Goal: Information Seeking & Learning: Find contact information

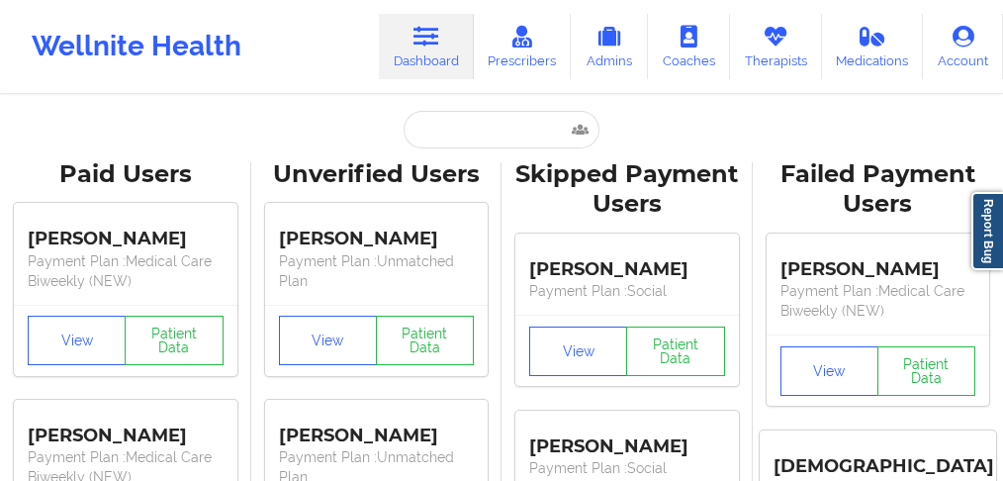
click at [439, 131] on input "text" at bounding box center [502, 130] width 196 height 38
type input "[PERSON_NAME]"
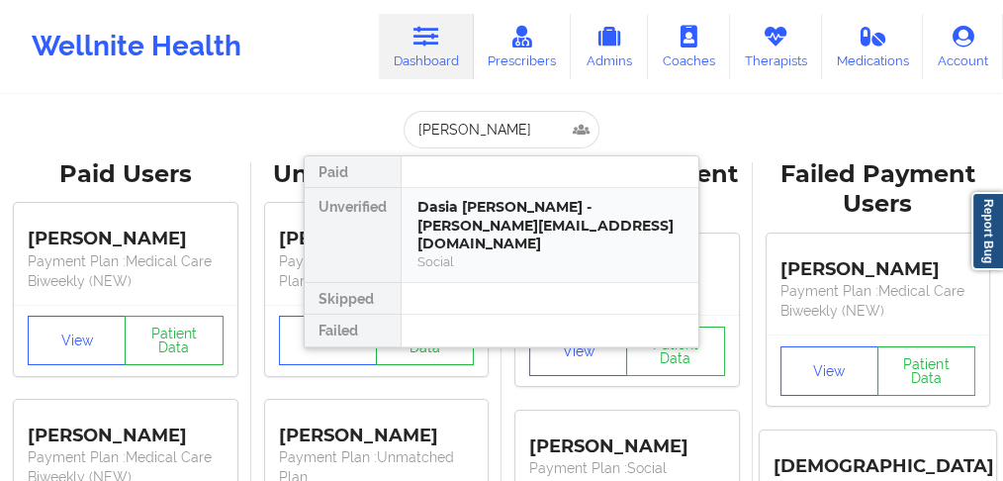
click at [470, 218] on div "Dasia [PERSON_NAME] - [PERSON_NAME][EMAIL_ADDRESS][DOMAIN_NAME]" at bounding box center [550, 225] width 265 height 55
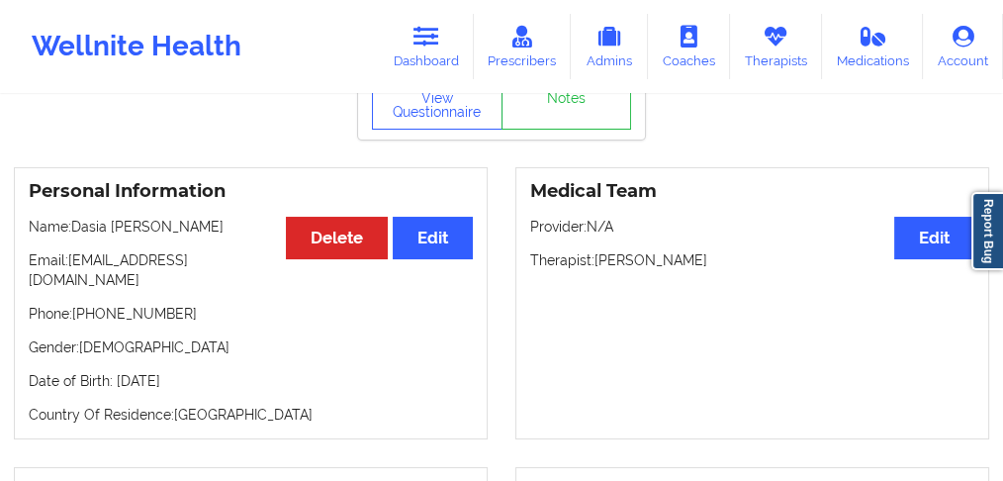
scroll to position [132, 0]
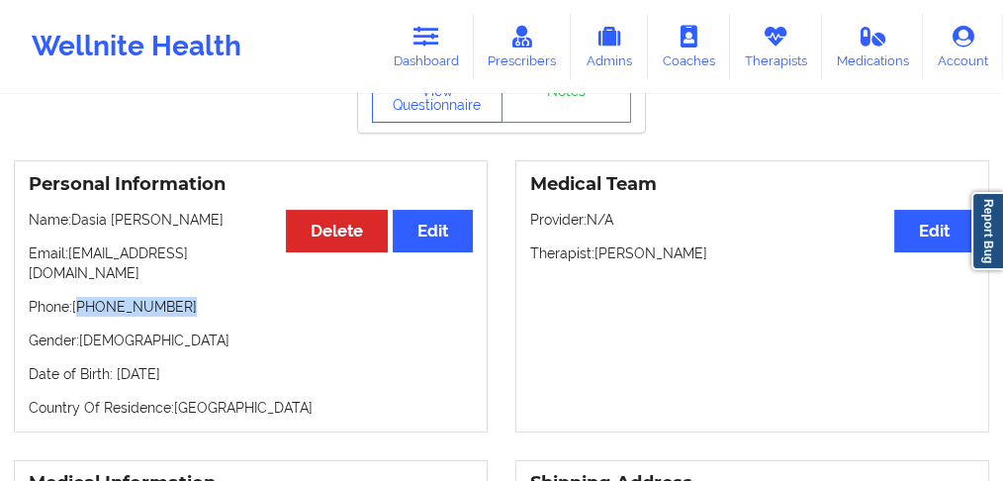
drag, startPoint x: 171, startPoint y: 284, endPoint x: 80, endPoint y: 288, distance: 91.1
click at [80, 297] on p "Phone: [PHONE_NUMBER]" at bounding box center [251, 307] width 444 height 20
copy p "[PHONE_NUMBER]"
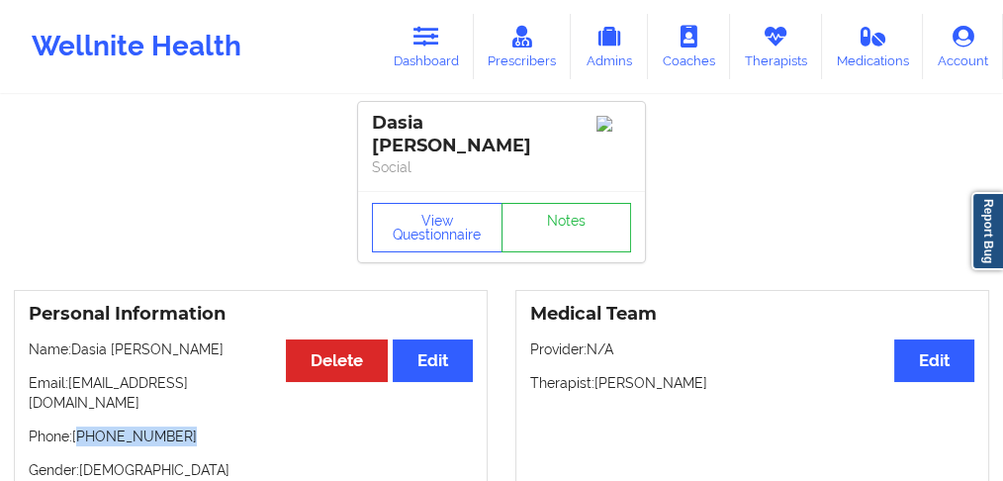
scroll to position [0, 0]
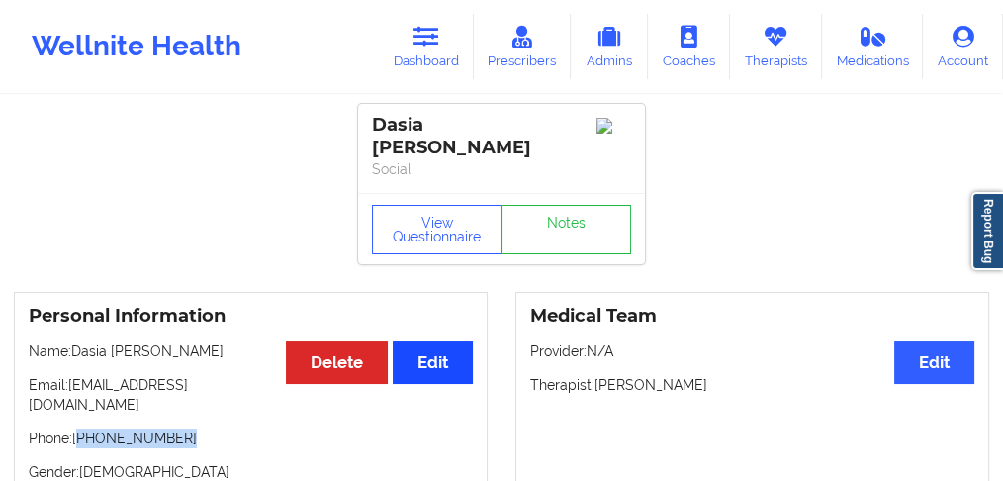
copy p "[PHONE_NUMBER]"
click at [176, 429] on p "Phone: [PHONE_NUMBER]" at bounding box center [251, 439] width 444 height 20
drag, startPoint x: 190, startPoint y: 421, endPoint x: 222, endPoint y: 286, distance: 138.3
click at [83, 429] on p "Phone: [PHONE_NUMBER]" at bounding box center [251, 439] width 444 height 20
copy p "[PHONE_NUMBER]"
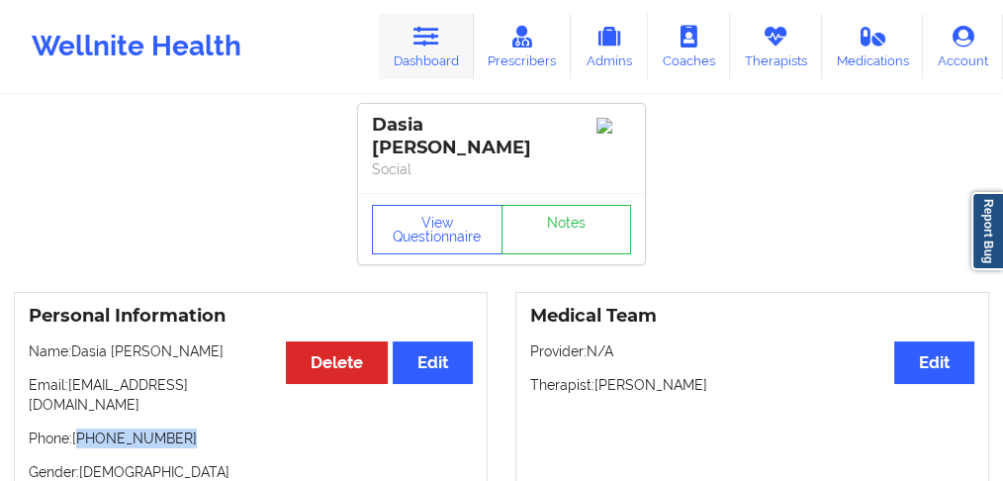
click at [439, 45] on icon at bounding box center [427, 37] width 26 height 22
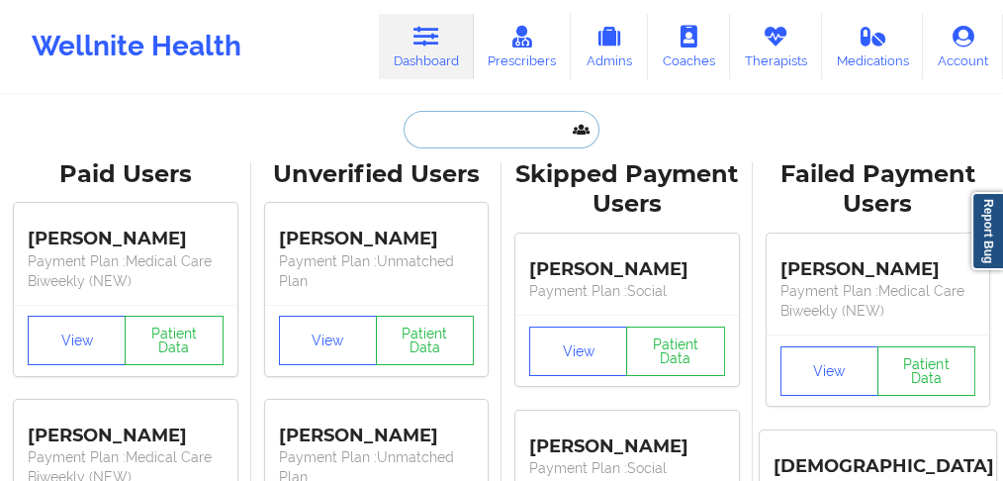
click at [452, 135] on input "text" at bounding box center [502, 130] width 196 height 38
paste input "[PHONE_NUMBER]"
type input "[PHONE_NUMBER]"
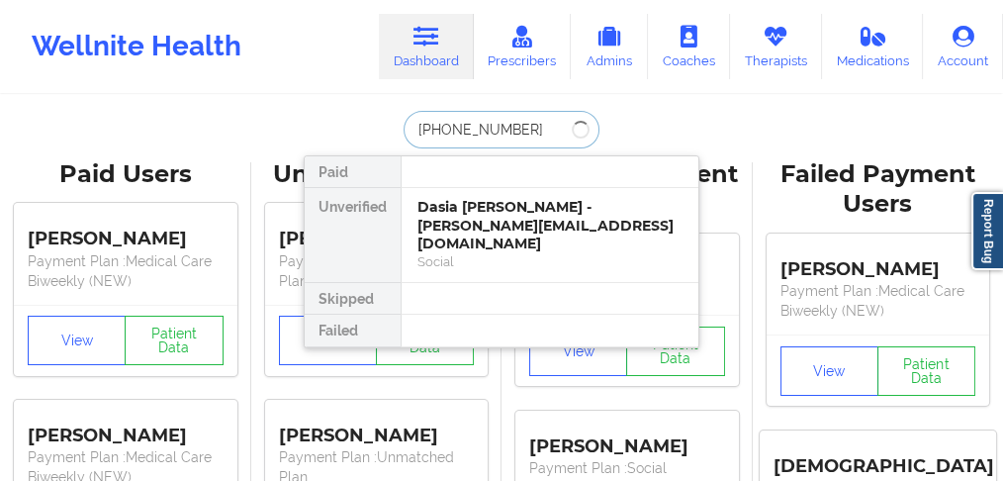
click at [475, 128] on input "[PHONE_NUMBER]" at bounding box center [502, 130] width 196 height 38
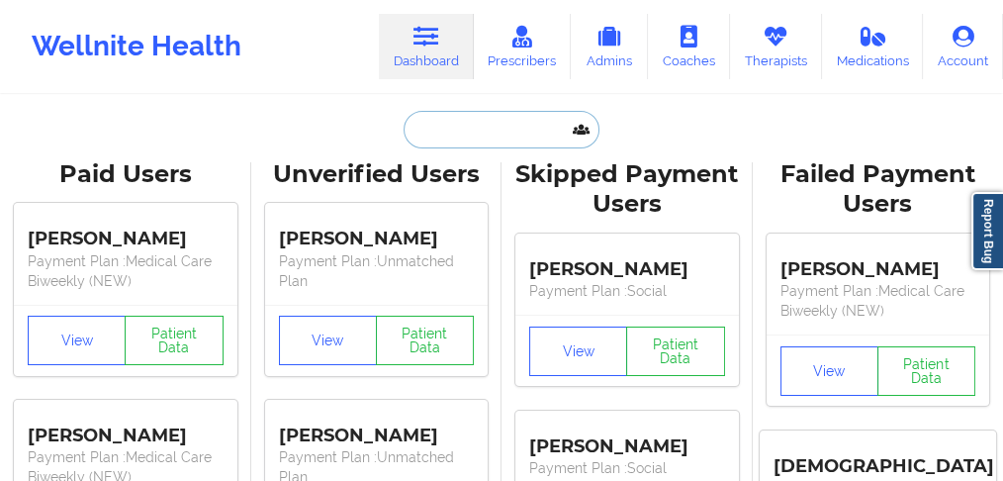
click at [474, 137] on input "text" at bounding box center [502, 130] width 196 height 38
paste input "Dasia [PERSON_NAME]"
type input "Dasia [PERSON_NAME]"
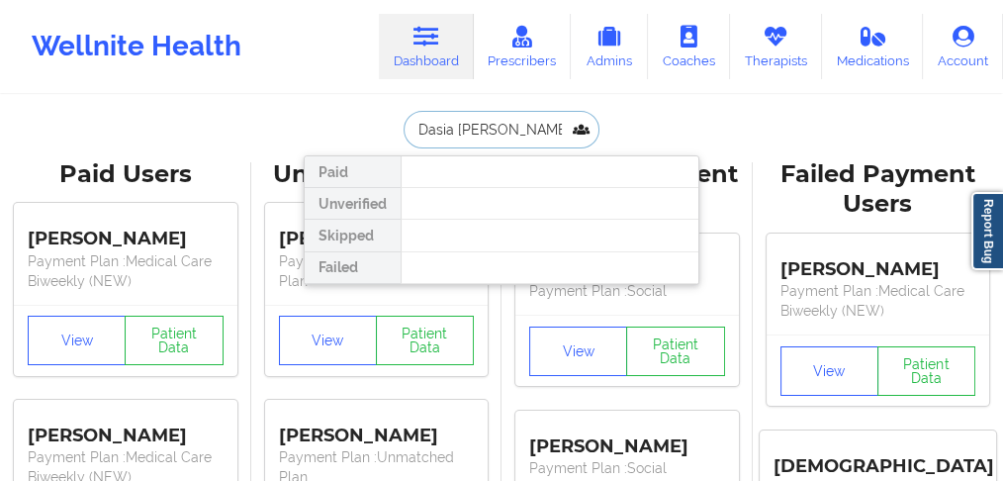
scroll to position [0, 3]
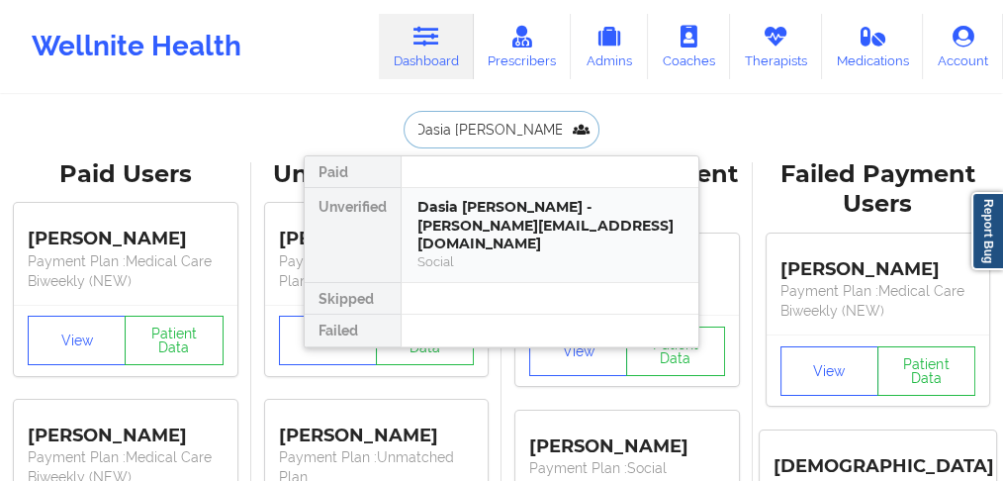
click at [489, 216] on div "Dasia [PERSON_NAME] - [PERSON_NAME][EMAIL_ADDRESS][DOMAIN_NAME]" at bounding box center [550, 225] width 265 height 55
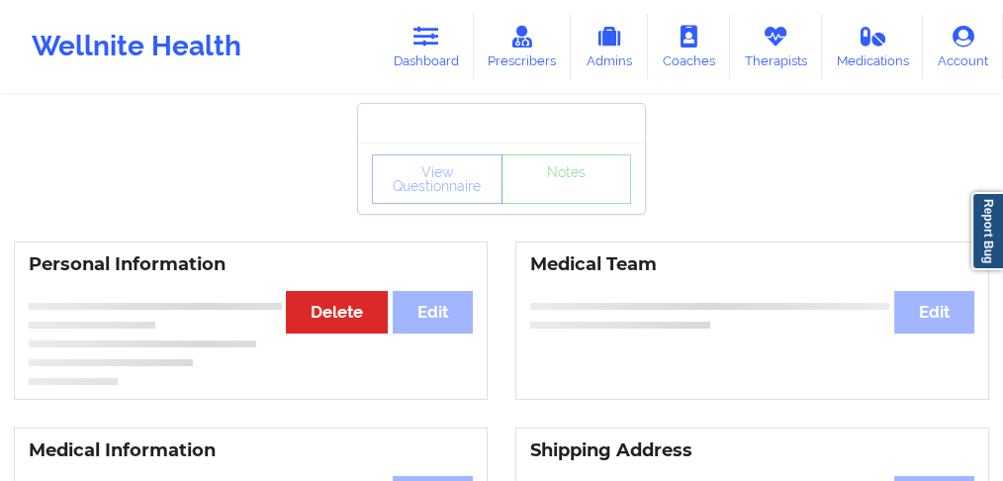
scroll to position [132, 0]
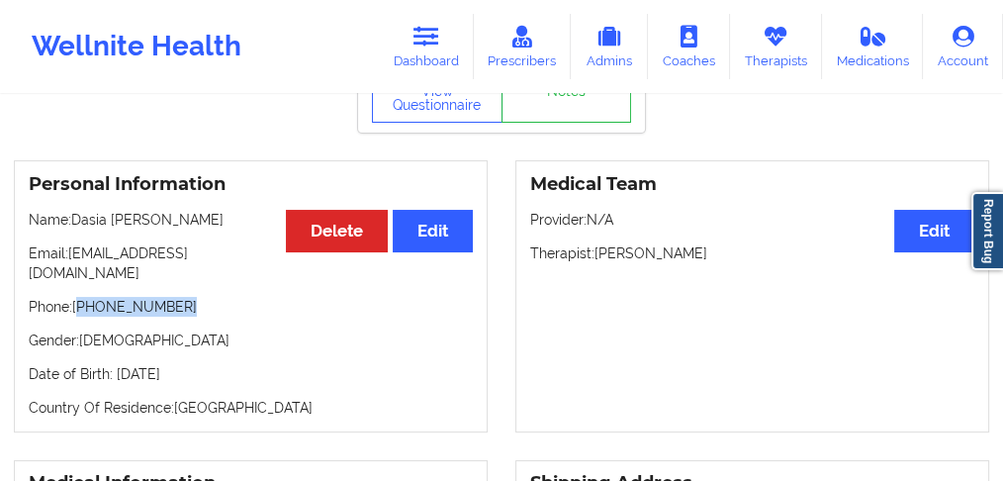
drag, startPoint x: 177, startPoint y: 285, endPoint x: 82, endPoint y: 290, distance: 95.1
click at [82, 297] on p "Phone: [PHONE_NUMBER]" at bounding box center [251, 307] width 444 height 20
copy p "[PHONE_NUMBER]"
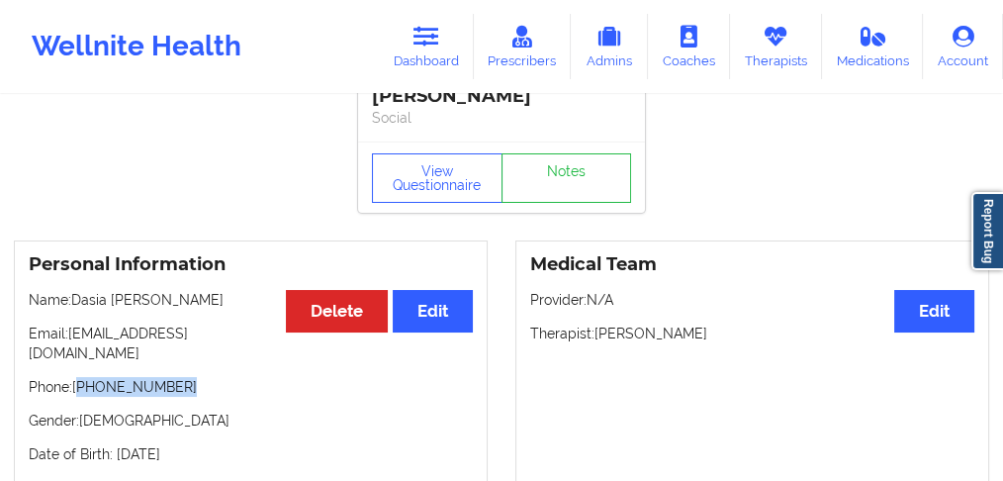
scroll to position [0, 0]
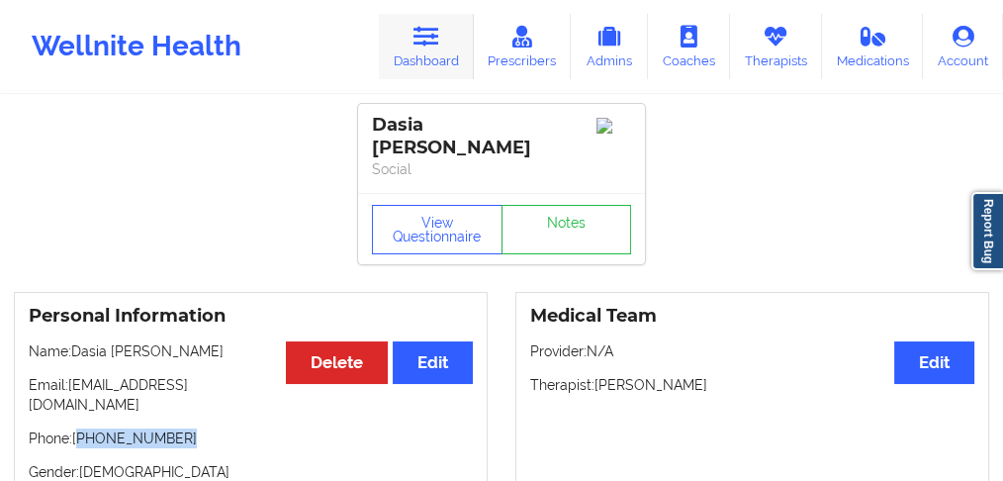
click at [441, 56] on link "Dashboard" at bounding box center [426, 46] width 95 height 65
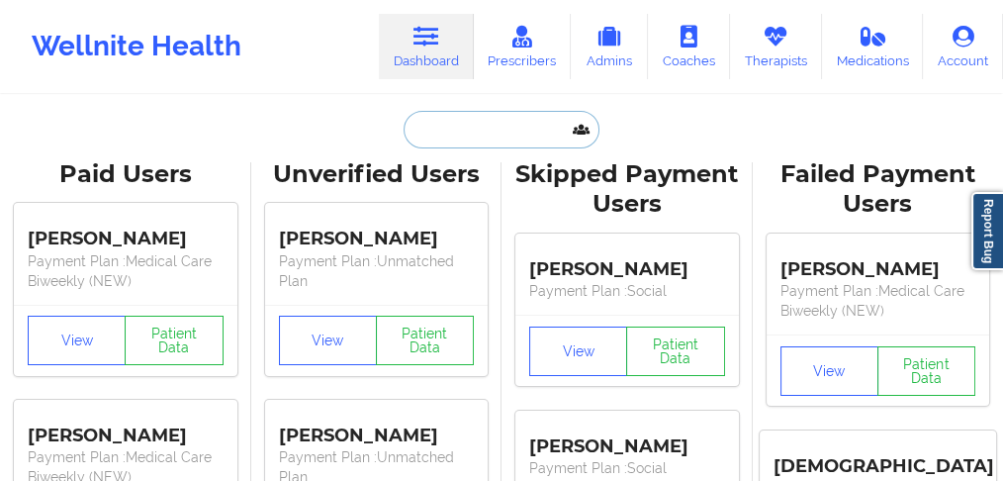
click at [453, 133] on input "text" at bounding box center [502, 130] width 196 height 38
paste input "[PERSON_NAME]"
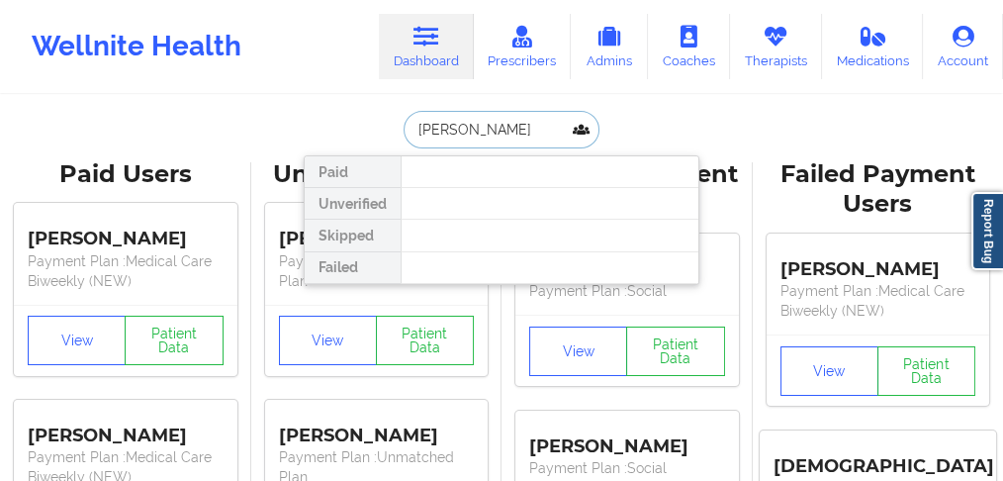
click at [477, 130] on input "[PERSON_NAME]" at bounding box center [502, 130] width 196 height 38
type input "[PERSON_NAME]"
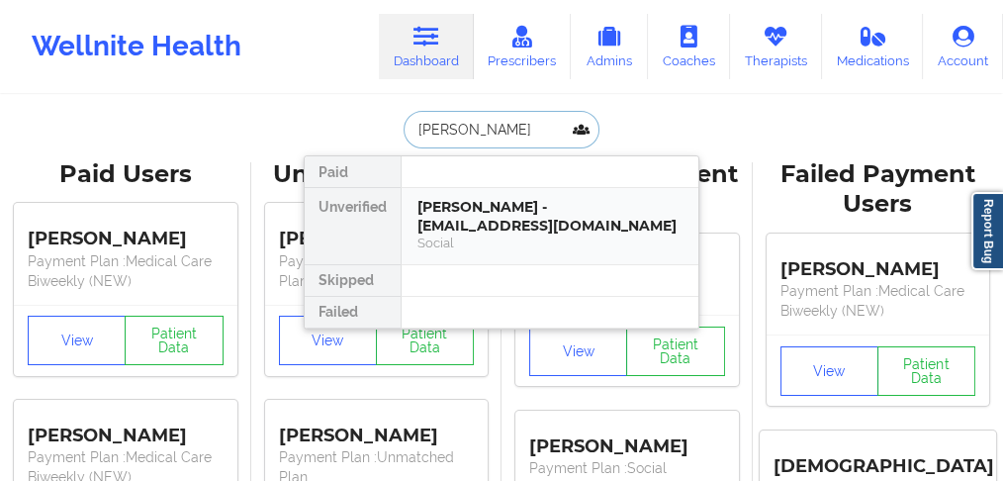
click at [482, 221] on div "[PERSON_NAME] - [EMAIL_ADDRESS][DOMAIN_NAME]" at bounding box center [550, 216] width 265 height 37
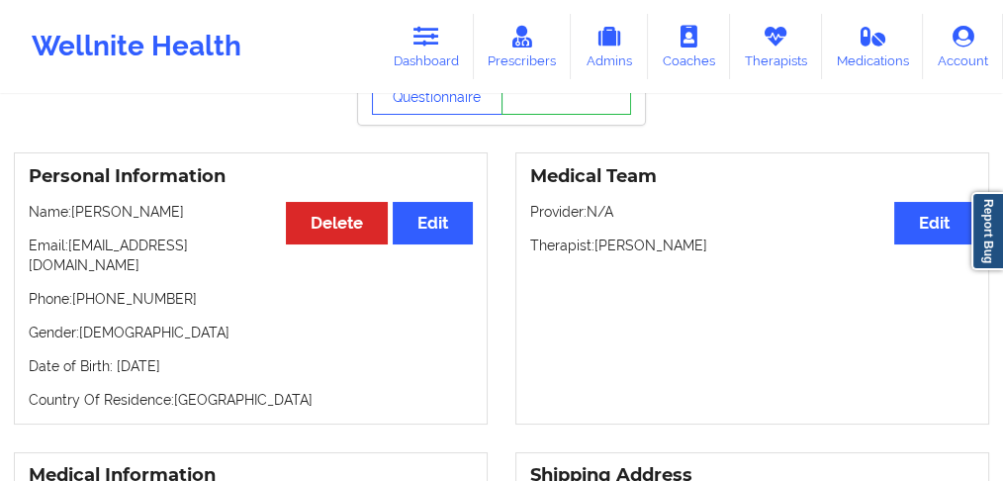
scroll to position [132, 0]
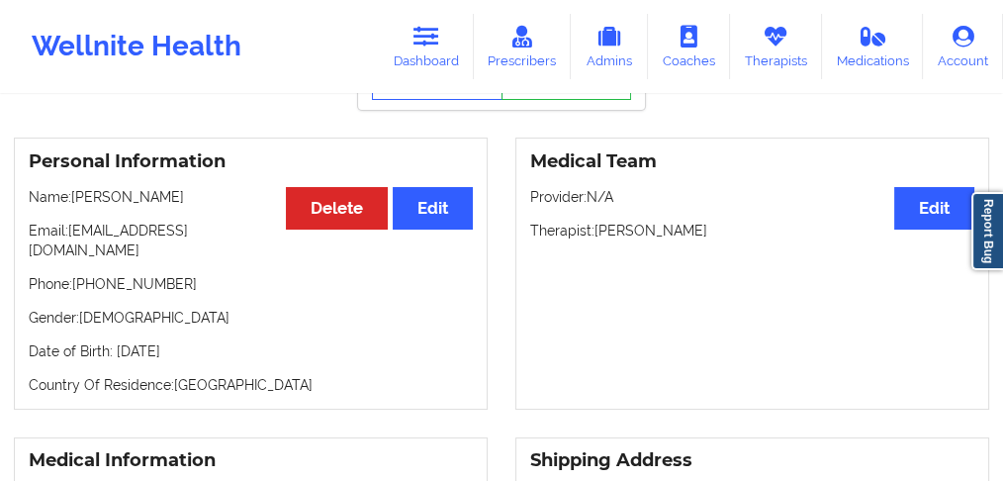
click at [133, 284] on div "Personal Information Edit Delete Name: [PERSON_NAME] Email: [EMAIL_ADDRESS][DOM…" at bounding box center [251, 274] width 474 height 272
click at [131, 274] on p "Phone: [PHONE_NUMBER]" at bounding box center [251, 284] width 444 height 20
copy p "19543473688"
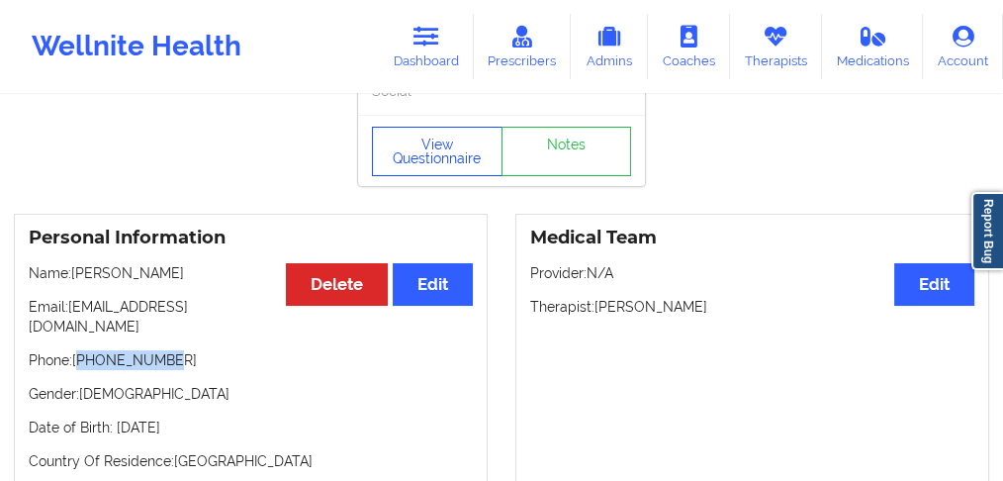
scroll to position [0, 0]
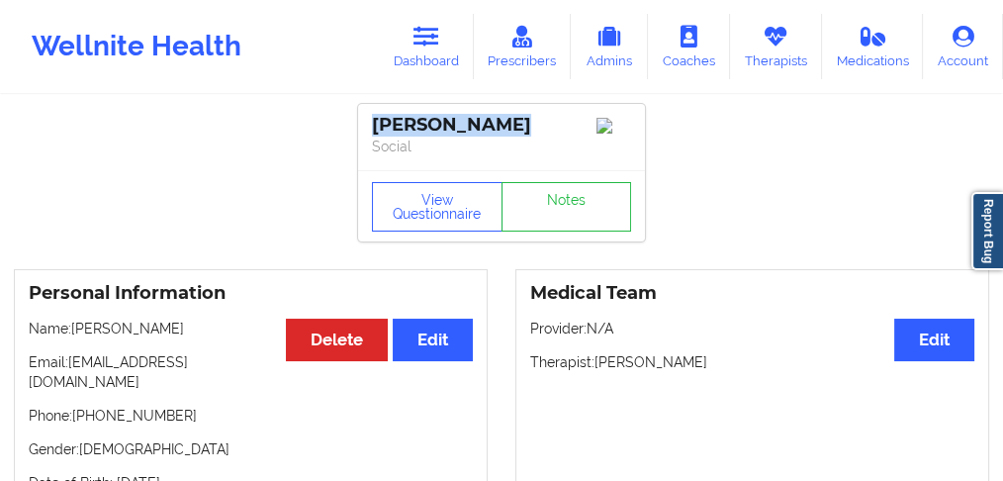
drag, startPoint x: 504, startPoint y: 124, endPoint x: 263, endPoint y: 173, distance: 245.5
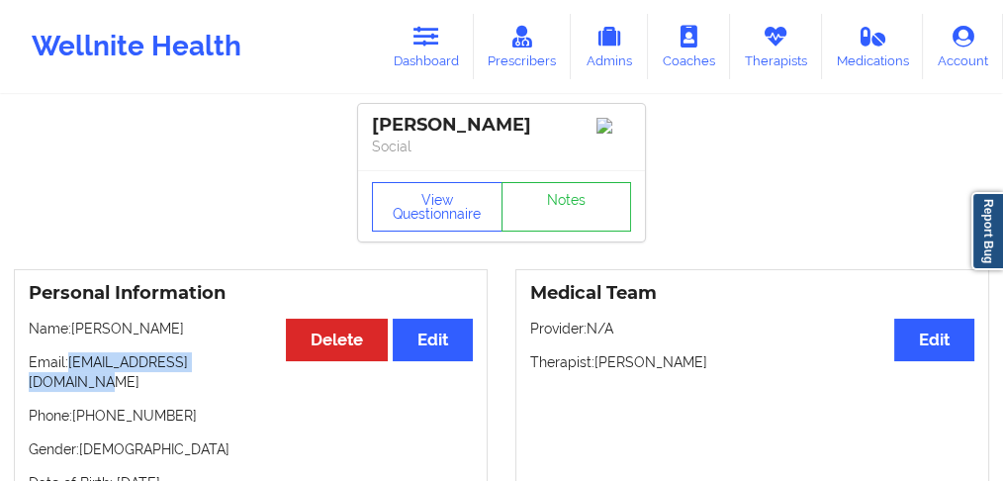
drag, startPoint x: 259, startPoint y: 366, endPoint x: 72, endPoint y: 363, distance: 187.1
click at [72, 363] on p "Email: [EMAIL_ADDRESS][DOMAIN_NAME]" at bounding box center [251, 372] width 444 height 40
copy p "[EMAIL_ADDRESS][DOMAIN_NAME]"
click at [436, 48] on link "Dashboard" at bounding box center [426, 46] width 95 height 65
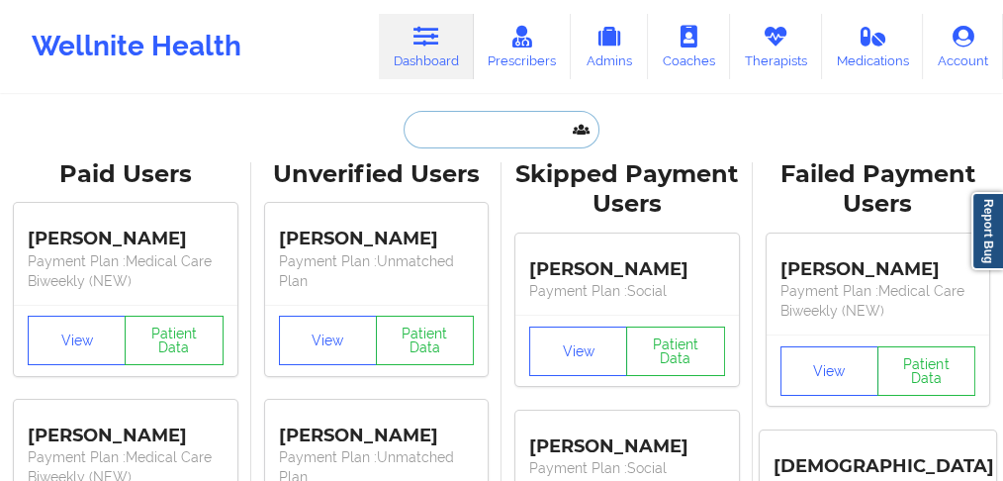
click at [456, 133] on input "text" at bounding box center [502, 130] width 196 height 38
paste input "[PERSON_NAME]"
type input "[PERSON_NAME]"
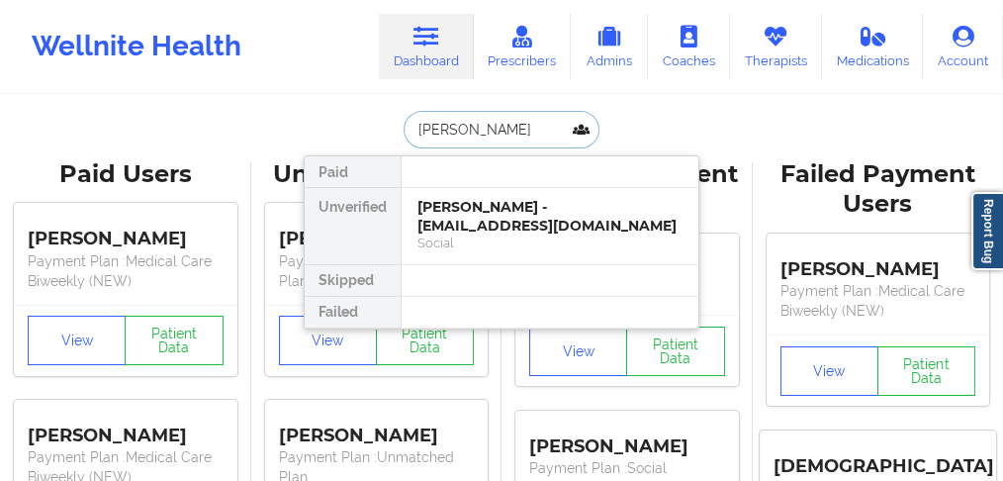
click at [476, 217] on div "[PERSON_NAME] - [EMAIL_ADDRESS][DOMAIN_NAME]" at bounding box center [550, 216] width 265 height 37
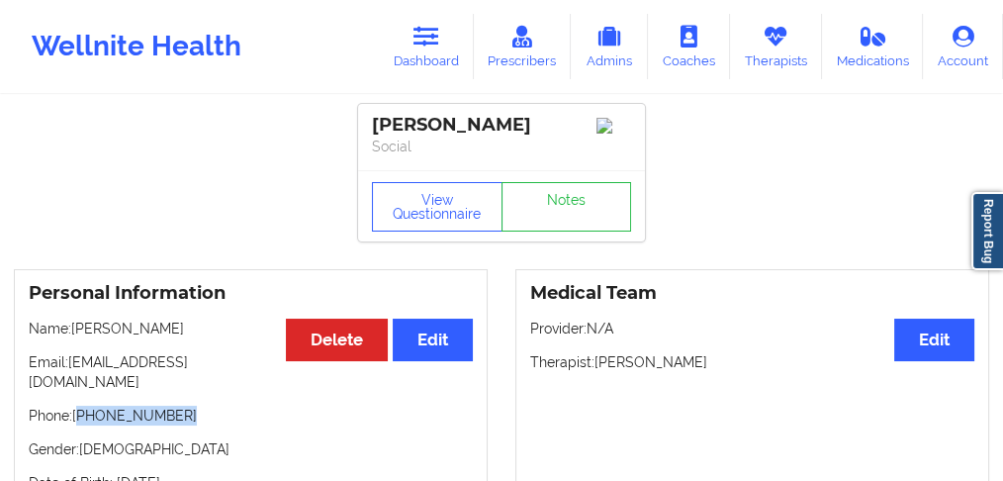
drag, startPoint x: 186, startPoint y: 399, endPoint x: 78, endPoint y: 402, distance: 107.9
click at [78, 406] on p "Phone: [PHONE_NUMBER]" at bounding box center [251, 416] width 444 height 20
copy p "[PHONE_NUMBER]"
click at [214, 406] on p "Phone: [PHONE_NUMBER]" at bounding box center [251, 416] width 444 height 20
click at [189, 406] on p "Phone: [PHONE_NUMBER]" at bounding box center [251, 416] width 444 height 20
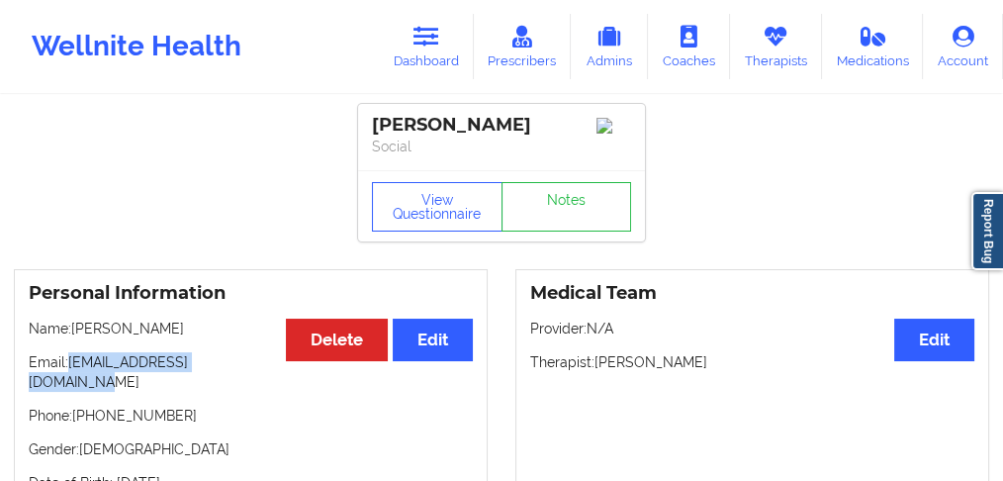
drag, startPoint x: 259, startPoint y: 364, endPoint x: 70, endPoint y: 367, distance: 189.0
click at [70, 367] on p "Email: [EMAIL_ADDRESS][DOMAIN_NAME]" at bounding box center [251, 372] width 444 height 40
copy p "[EMAIL_ADDRESS][DOMAIN_NAME]"
click at [443, 56] on link "Dashboard" at bounding box center [426, 46] width 95 height 65
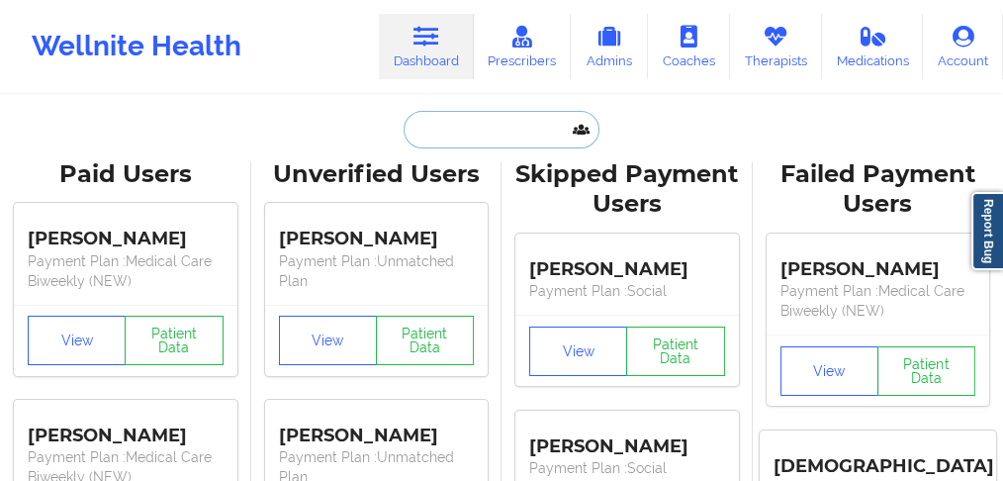
click at [472, 117] on input "text" at bounding box center [502, 130] width 196 height 38
paste input "[PERSON_NAME]"
type input "[PERSON_NAME]"
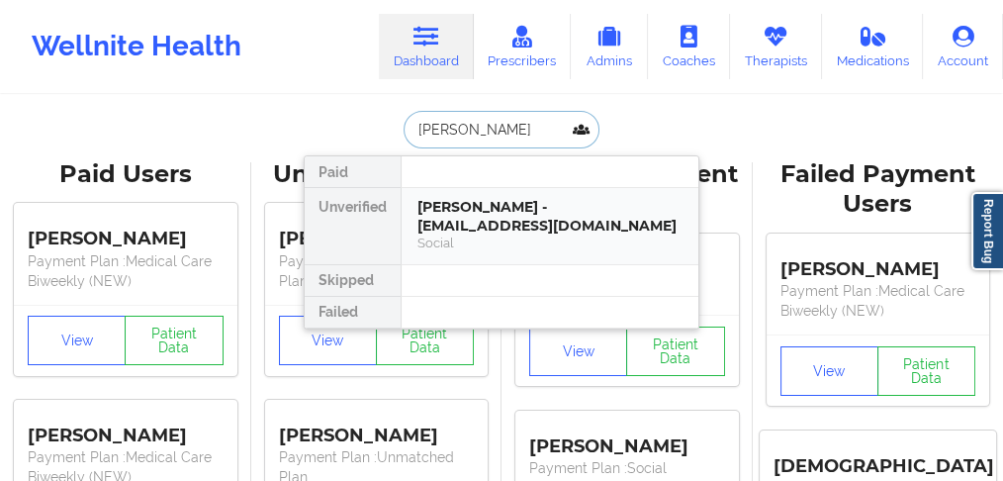
click at [475, 229] on div "[PERSON_NAME] - [EMAIL_ADDRESS][DOMAIN_NAME]" at bounding box center [550, 216] width 265 height 37
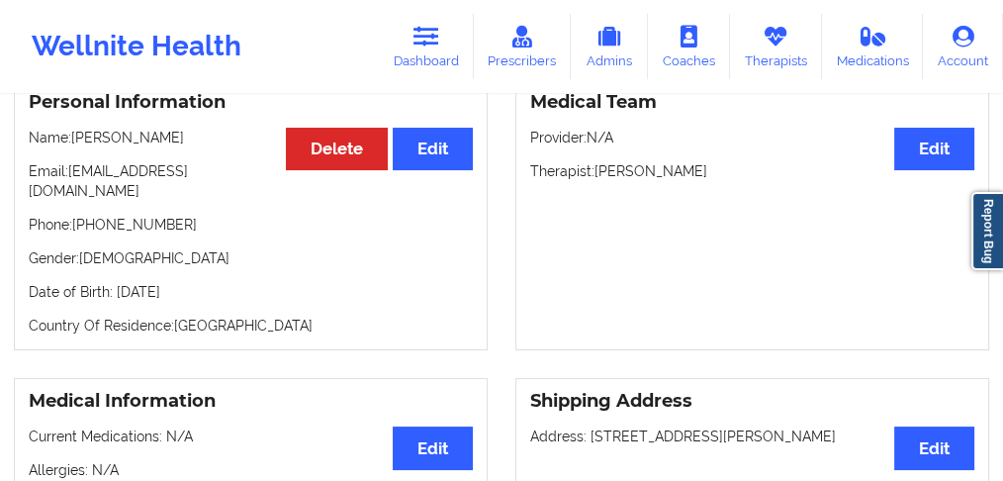
scroll to position [198, 0]
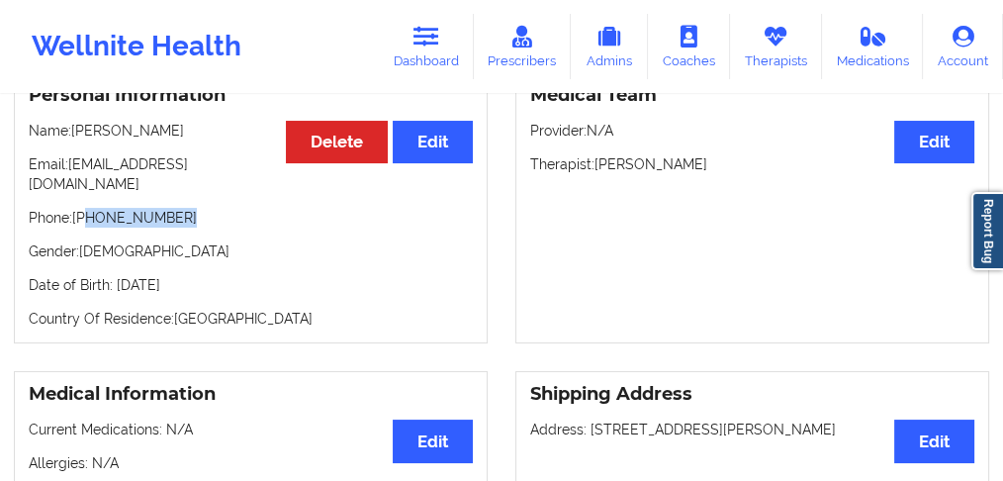
drag, startPoint x: 180, startPoint y: 205, endPoint x: 95, endPoint y: 205, distance: 85.1
click at [93, 208] on p "Phone: [PHONE_NUMBER]" at bounding box center [251, 218] width 444 height 20
drag, startPoint x: 133, startPoint y: 228, endPoint x: 143, endPoint y: 218, distance: 14.7
click at [133, 226] on div "Personal Information Edit Delete Name: [PERSON_NAME] Email: [EMAIL_ADDRESS][DOM…" at bounding box center [251, 207] width 474 height 272
drag, startPoint x: 185, startPoint y: 200, endPoint x: 81, endPoint y: 205, distance: 104.0
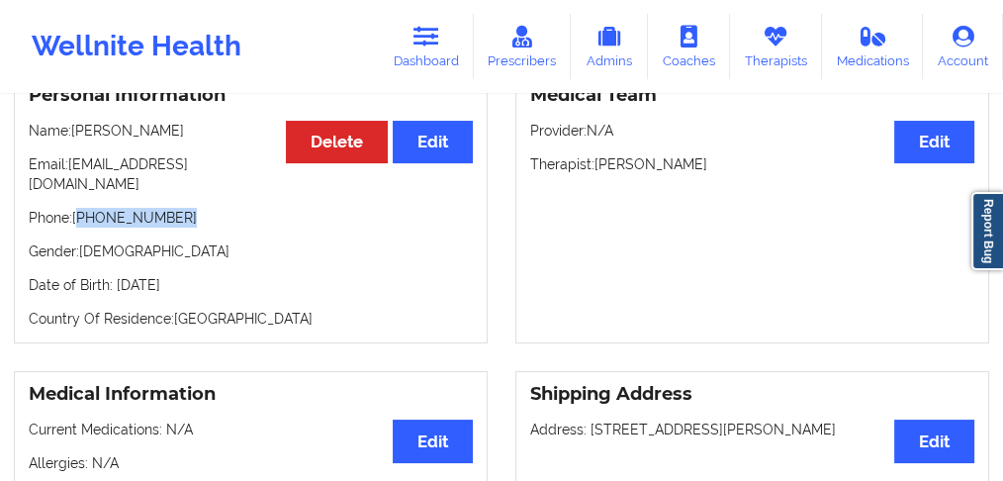
click at [81, 208] on p "Phone: [PHONE_NUMBER]" at bounding box center [251, 218] width 444 height 20
copy p "[PHONE_NUMBER]"
click at [428, 54] on link "Dashboard" at bounding box center [426, 46] width 95 height 65
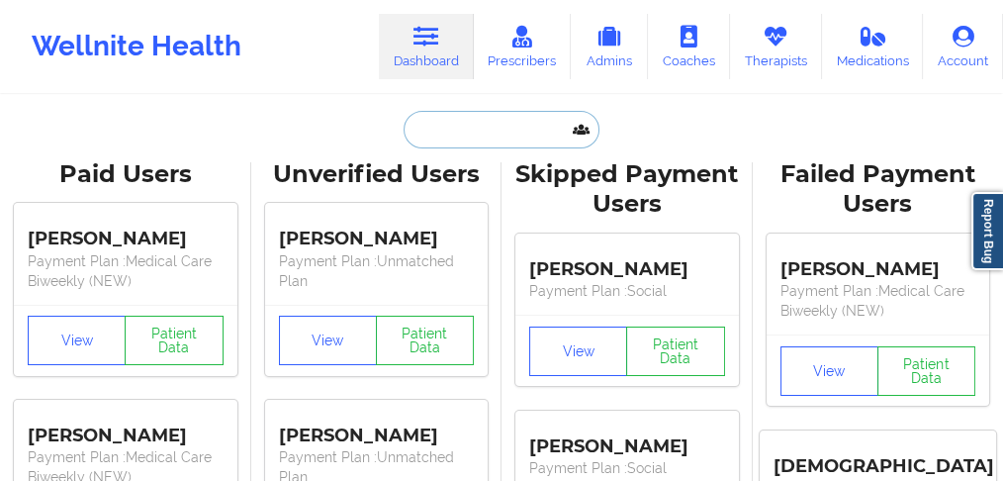
click at [464, 129] on input "text" at bounding box center [502, 130] width 196 height 38
paste input "[PERSON_NAME]"
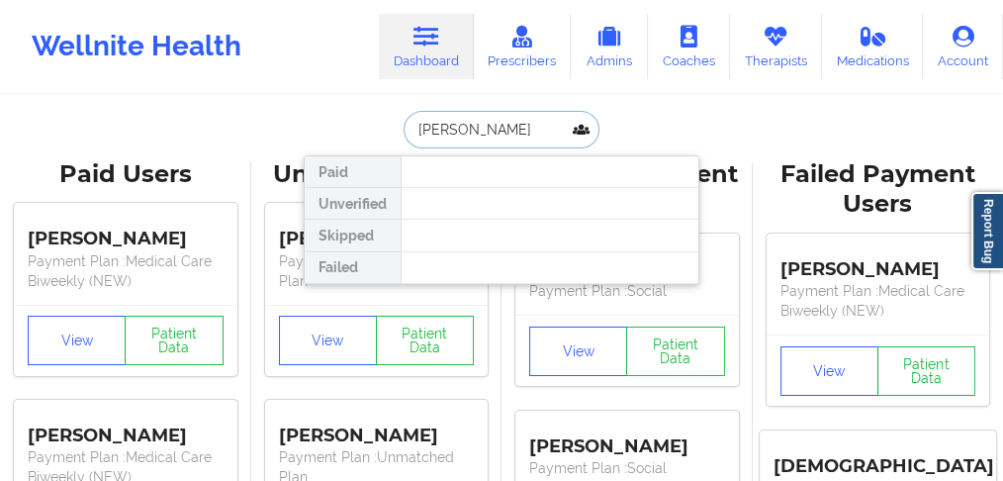
drag, startPoint x: 471, startPoint y: 126, endPoint x: 582, endPoint y: 121, distance: 111.0
click at [571, 136] on input "[PERSON_NAME]" at bounding box center [502, 130] width 196 height 38
type input "JEBORIA"
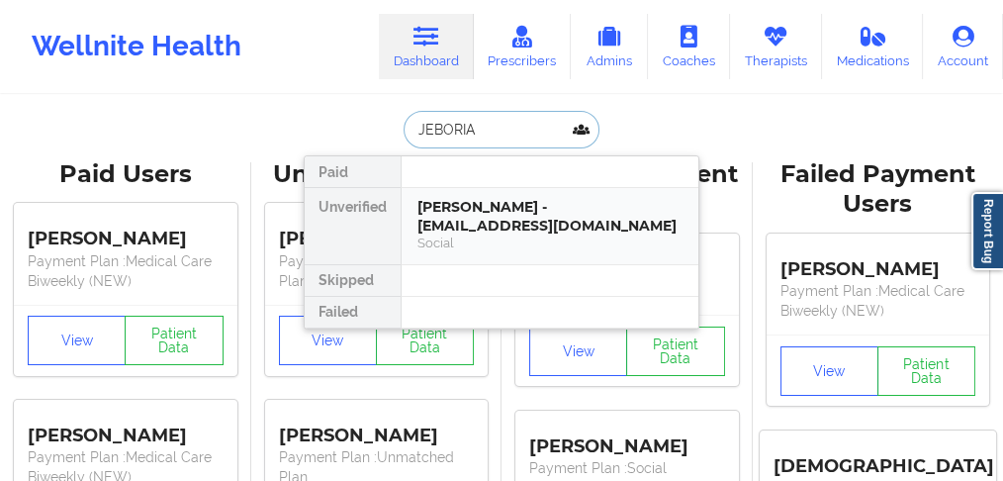
click at [484, 201] on div "[PERSON_NAME] - [EMAIL_ADDRESS][DOMAIN_NAME]" at bounding box center [550, 216] width 265 height 37
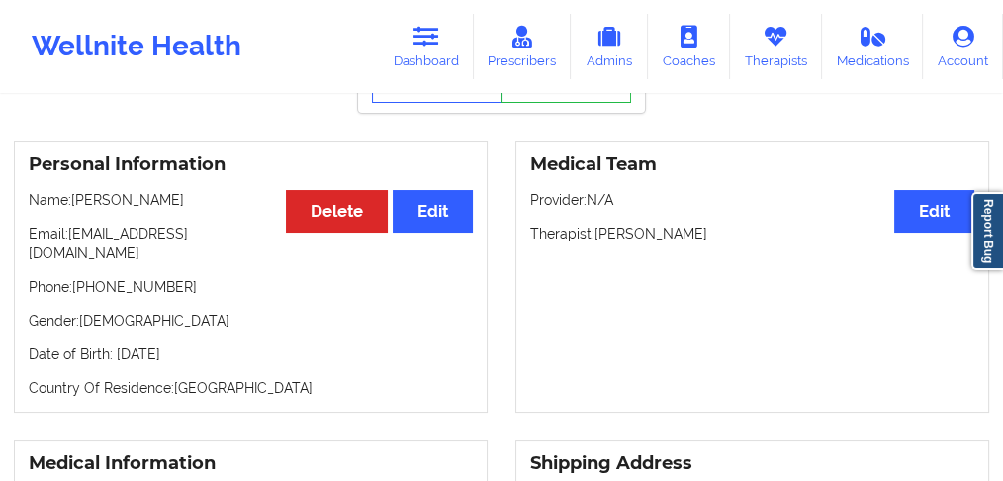
scroll to position [132, 0]
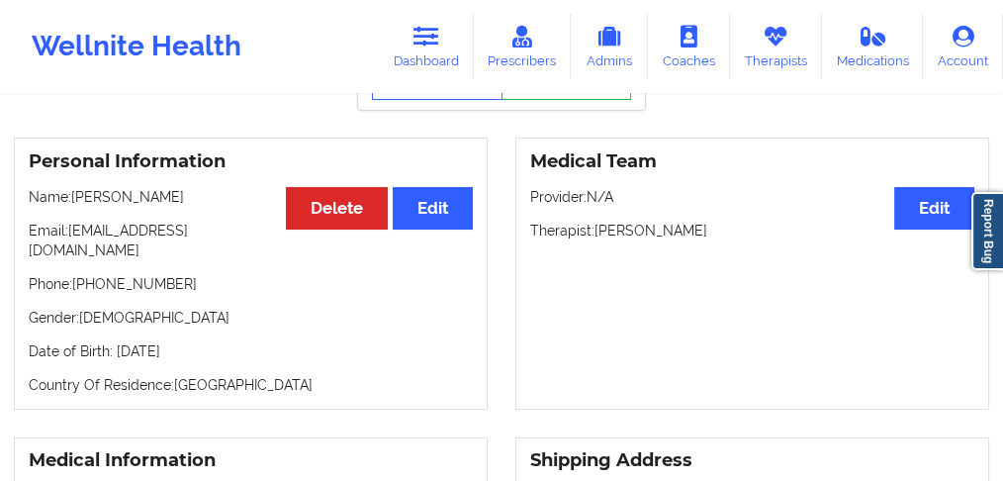
click at [125, 274] on p "Phone: [PHONE_NUMBER]" at bounding box center [251, 284] width 444 height 20
copy p "13055272499"
click at [194, 219] on div "Personal Information Edit Delete Name: [PERSON_NAME] Email: [EMAIL_ADDRESS][DOM…" at bounding box center [251, 274] width 474 height 272
click at [76, 202] on p "Name: [PERSON_NAME]" at bounding box center [251, 197] width 444 height 20
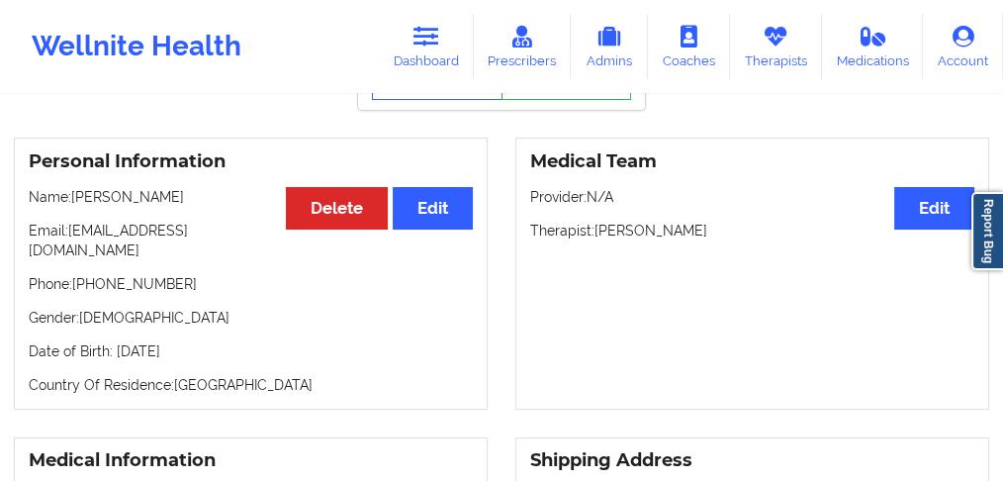
drag, startPoint x: 73, startPoint y: 200, endPoint x: 177, endPoint y: 203, distance: 104.0
click at [177, 203] on p "Name: [PERSON_NAME]" at bounding box center [251, 197] width 444 height 20
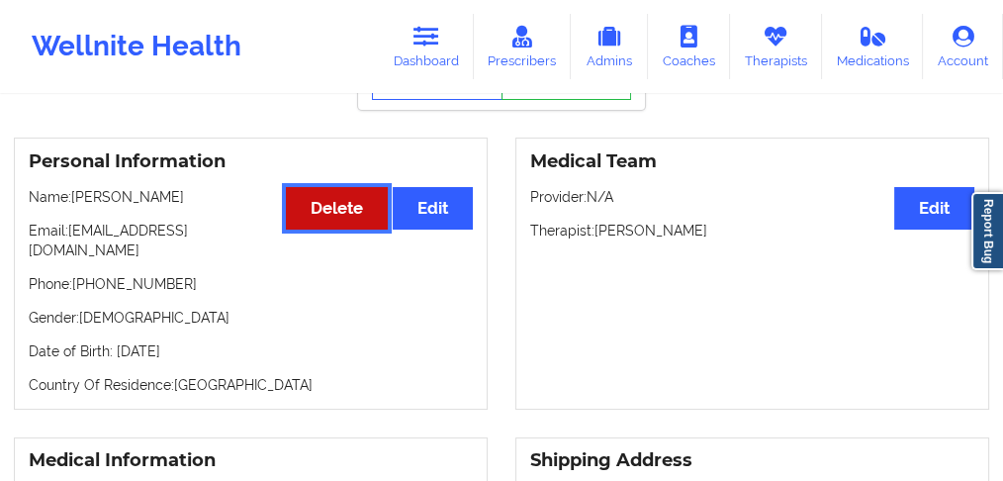
click at [297, 218] on button "Delete" at bounding box center [337, 208] width 102 height 43
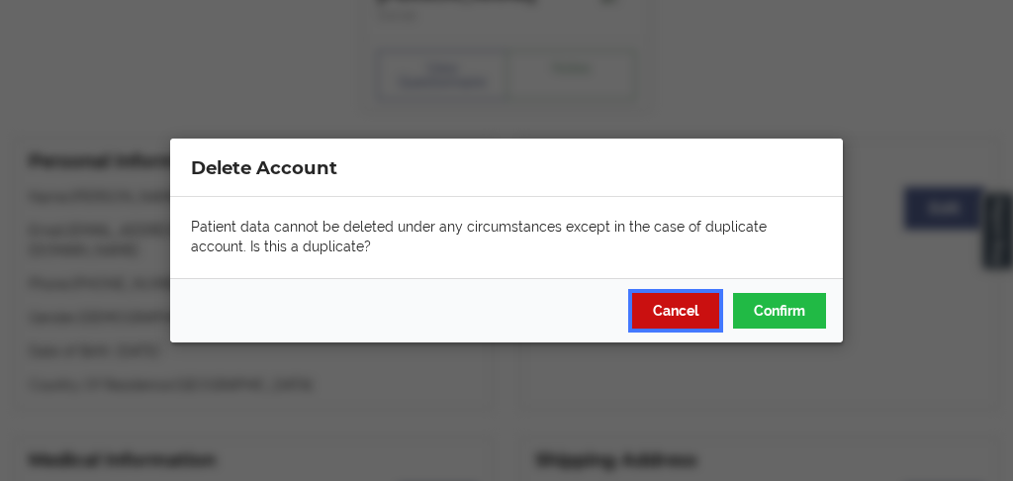
click at [663, 320] on button "Cancel" at bounding box center [675, 311] width 87 height 36
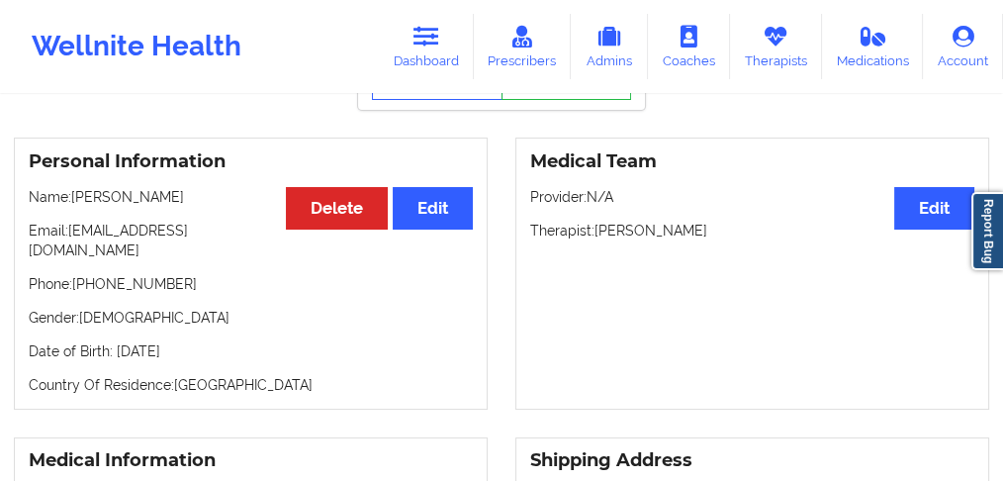
click at [186, 201] on p "Name: [PERSON_NAME]" at bounding box center [251, 197] width 444 height 20
drag, startPoint x: 179, startPoint y: 204, endPoint x: 75, endPoint y: 202, distance: 103.9
click at [75, 202] on p "Name: [PERSON_NAME]" at bounding box center [251, 197] width 444 height 20
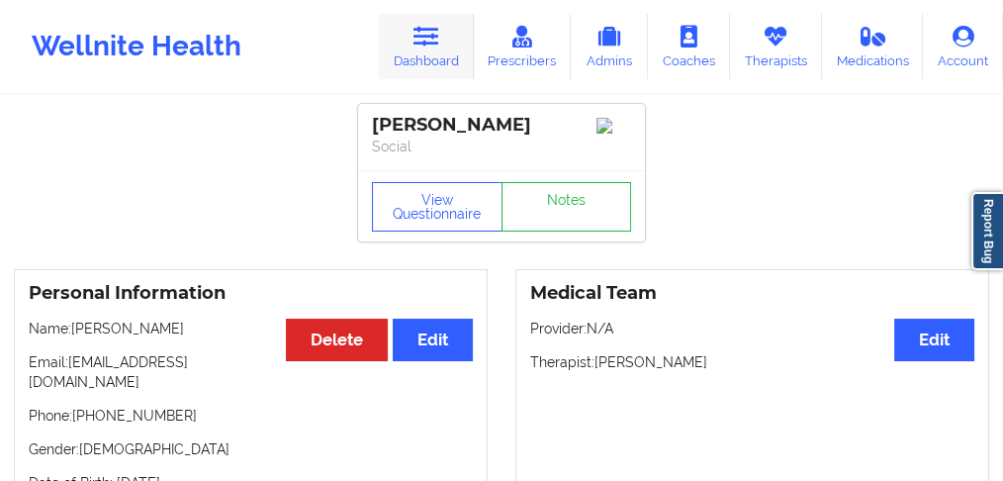
click at [432, 67] on link "Dashboard" at bounding box center [426, 46] width 95 height 65
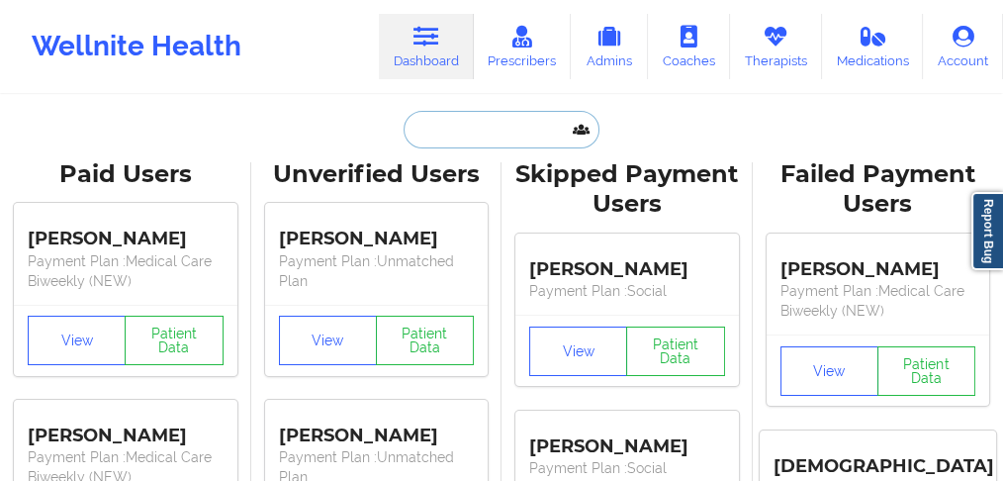
click at [438, 145] on input "text" at bounding box center [502, 130] width 196 height 38
paste input "[PERSON_NAME]"
type input "[PERSON_NAME]"
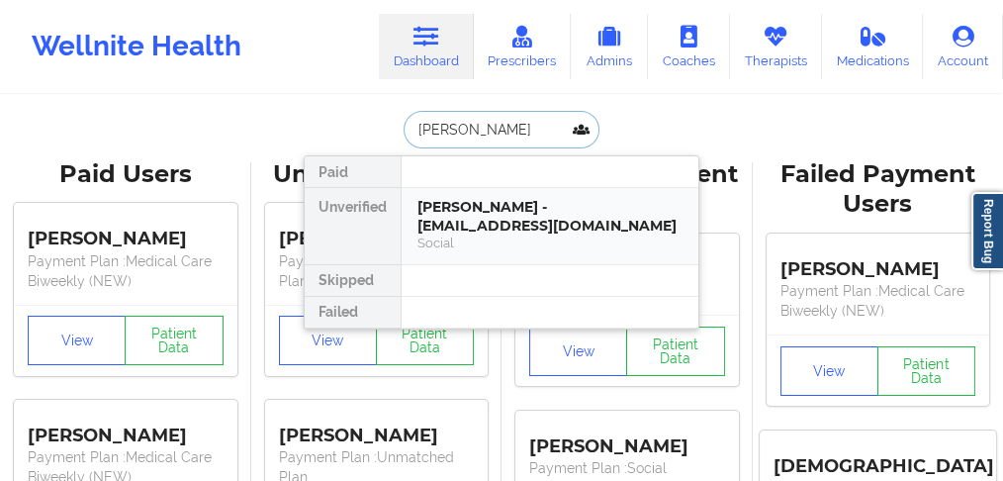
click at [432, 221] on div "[PERSON_NAME] - [EMAIL_ADDRESS][DOMAIN_NAME]" at bounding box center [550, 216] width 265 height 37
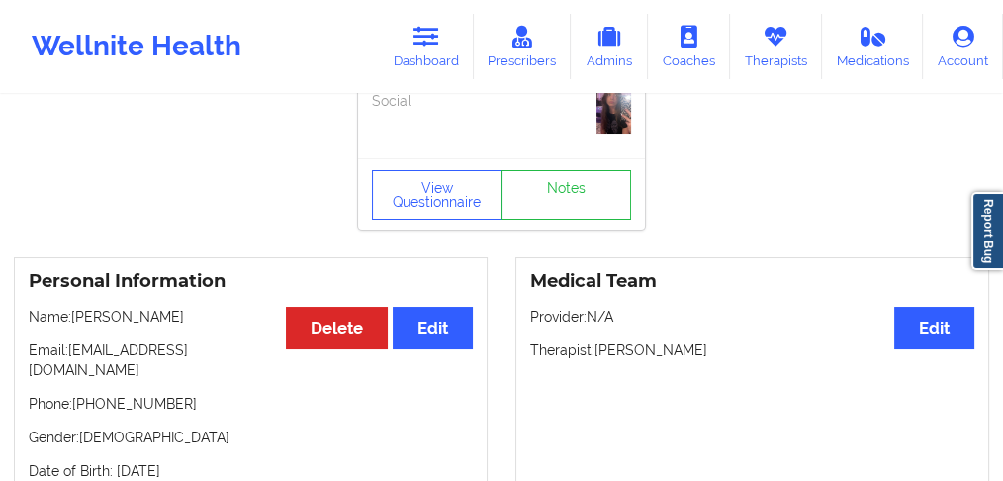
scroll to position [132, 0]
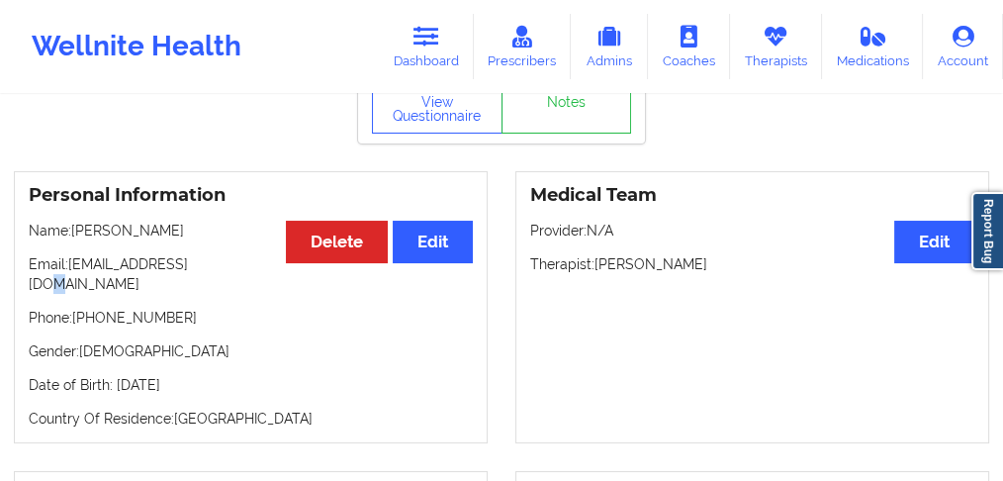
drag, startPoint x: 190, startPoint y: 260, endPoint x: 179, endPoint y: 281, distance: 23.5
click at [186, 262] on p "Email: [EMAIL_ADDRESS][DOMAIN_NAME]" at bounding box center [251, 274] width 444 height 40
drag, startPoint x: 178, startPoint y: 300, endPoint x: 81, endPoint y: 293, distance: 97.2
click at [81, 308] on p "Phone: [PHONE_NUMBER]" at bounding box center [251, 318] width 444 height 20
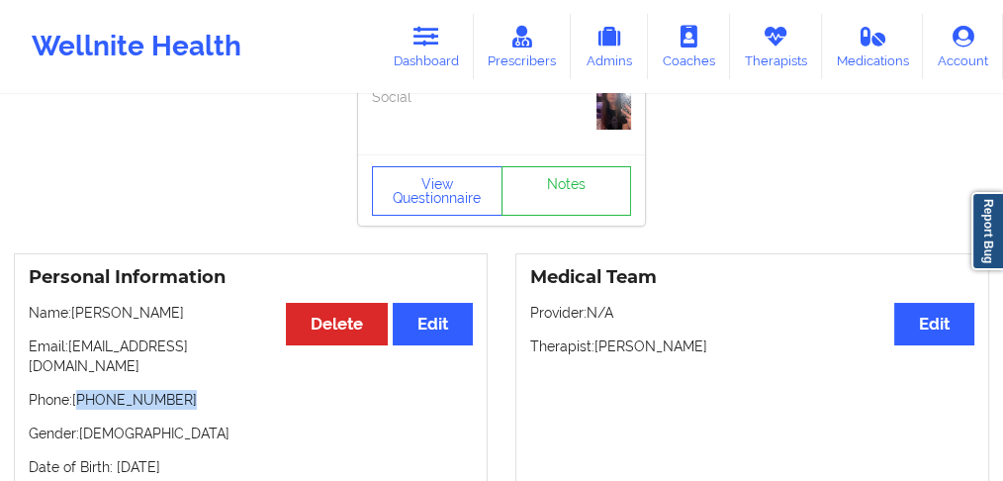
scroll to position [0, 0]
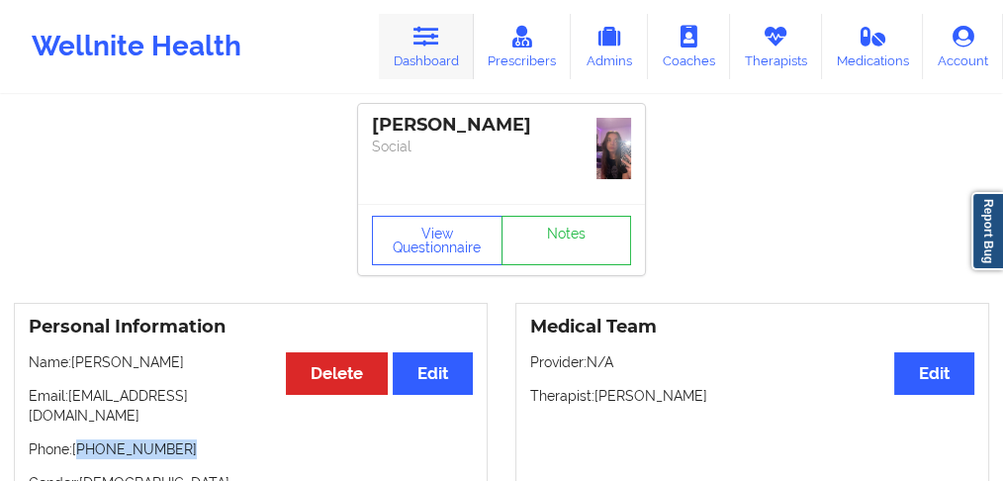
click at [432, 34] on icon at bounding box center [427, 37] width 26 height 22
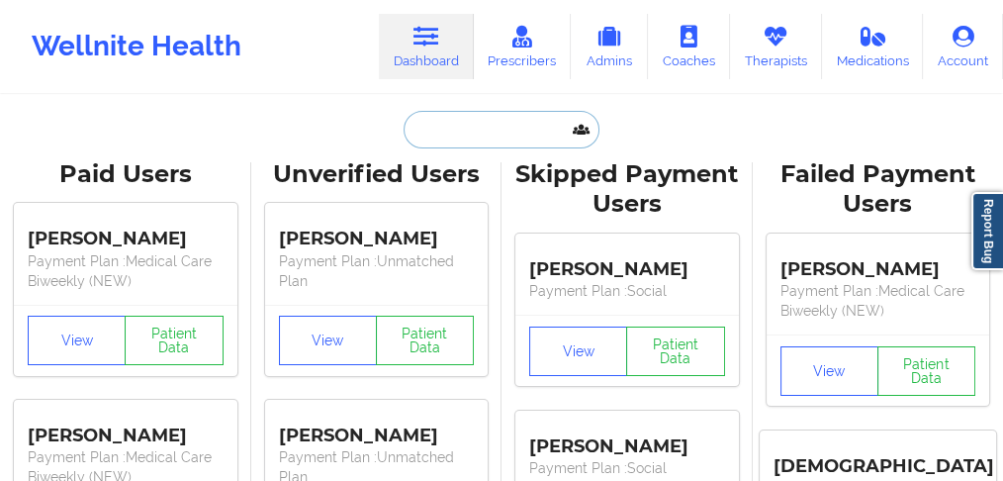
click at [446, 126] on input "text" at bounding box center [502, 130] width 196 height 38
paste input "[PERSON_NAME]"
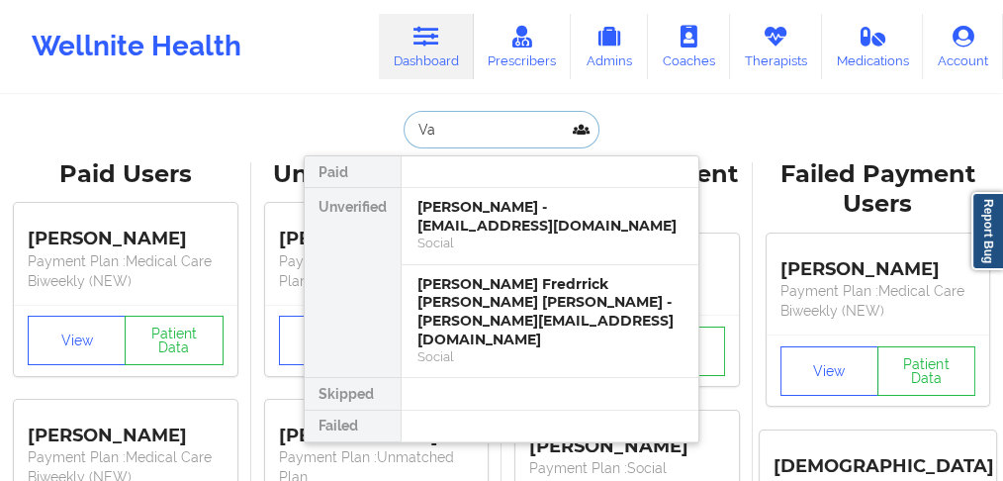
type input "V"
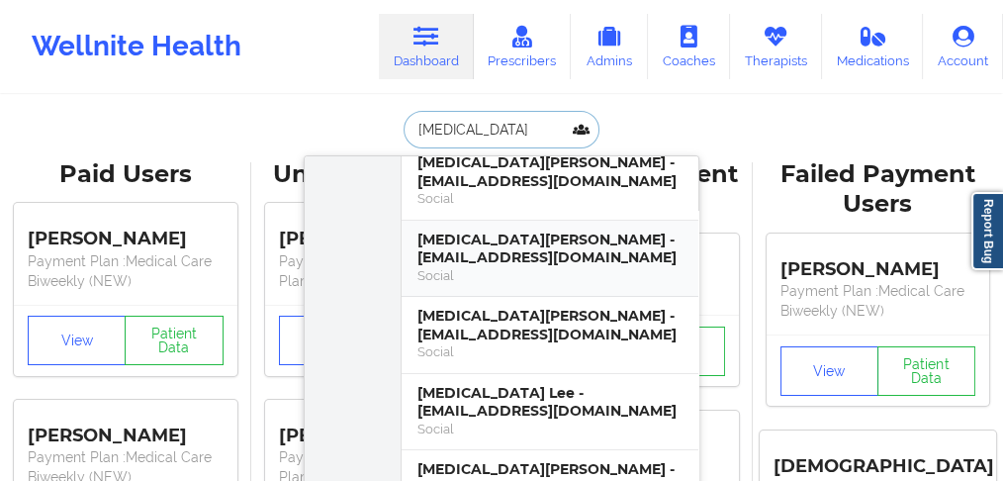
scroll to position [461, 0]
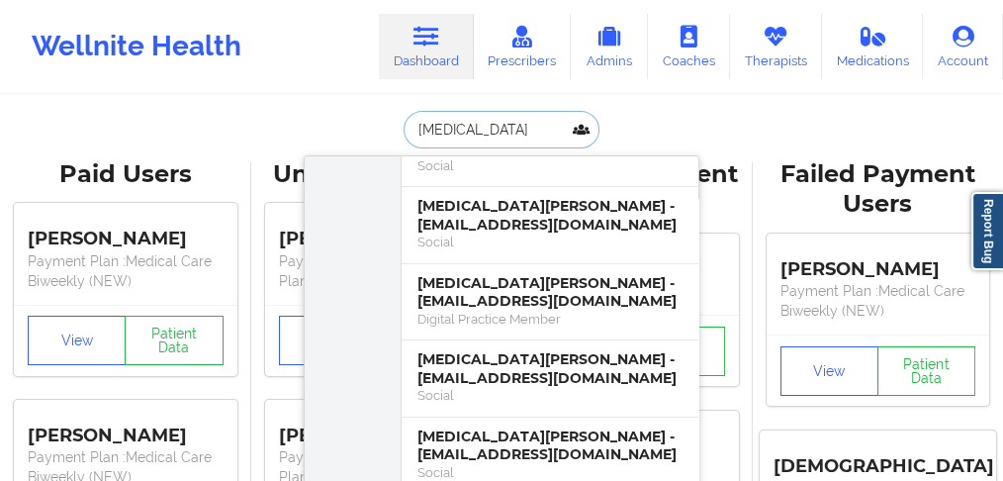
drag, startPoint x: 460, startPoint y: 136, endPoint x: 246, endPoint y: 105, distance: 216.0
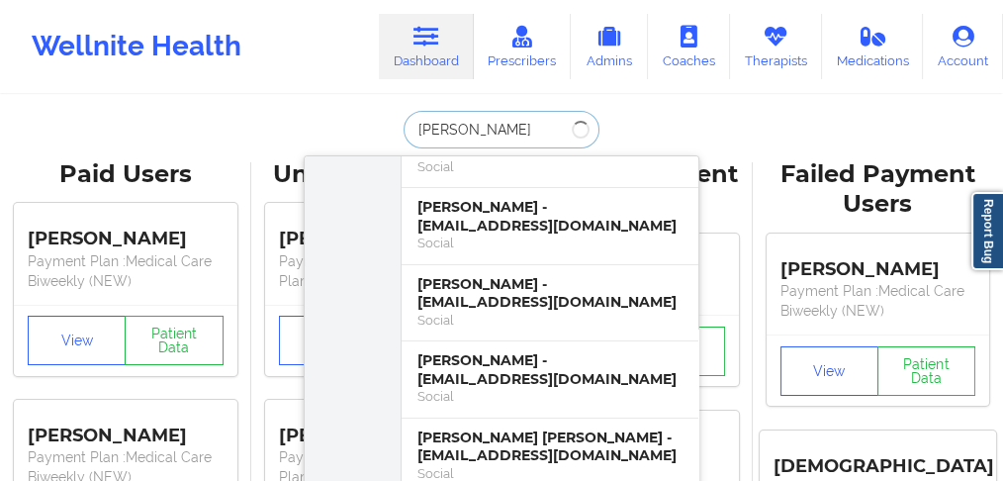
scroll to position [506, 0]
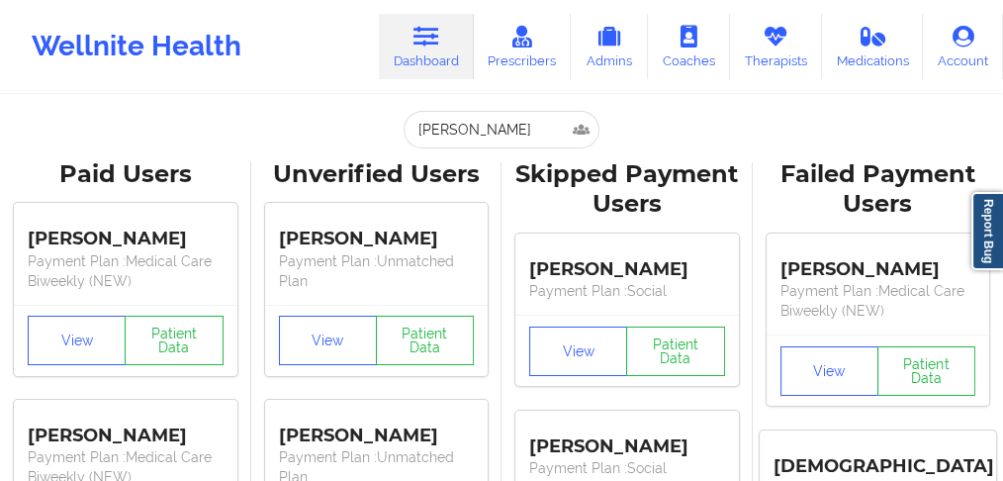
drag, startPoint x: 505, startPoint y: 128, endPoint x: 334, endPoint y: 120, distance: 170.4
click at [334, 120] on div "[PERSON_NAME] [PERSON_NAME] - [EMAIL_ADDRESS][DOMAIN_NAME] Medical Care Monthly…" at bounding box center [502, 130] width 396 height 38
paste input "[PERSON_NAME]"
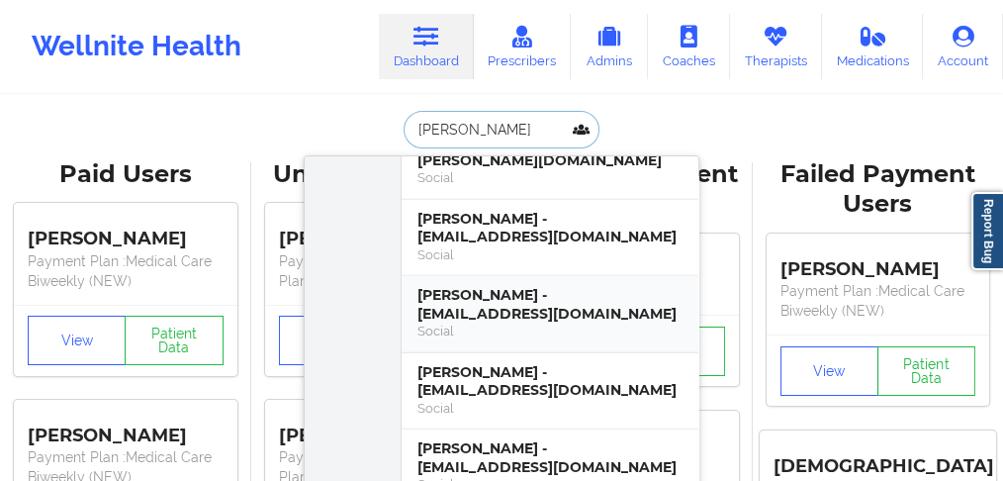
scroll to position [6267, 0]
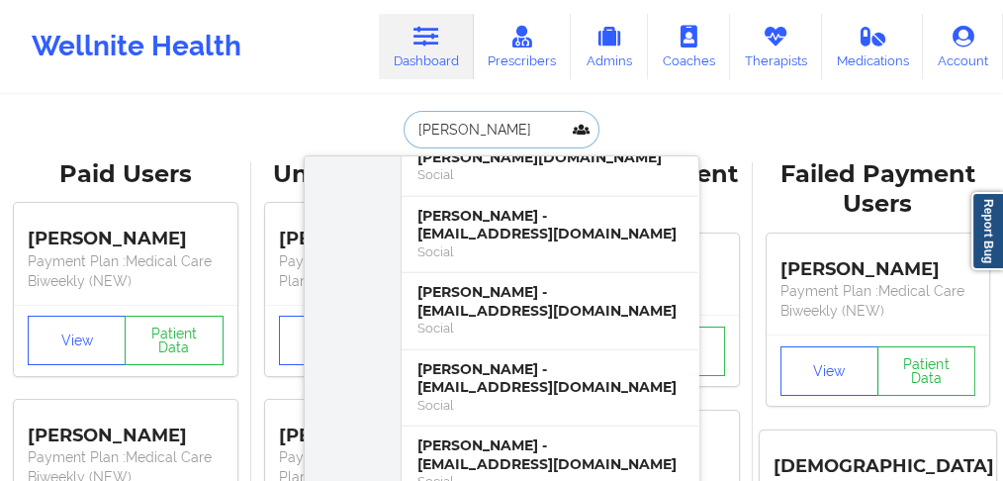
drag, startPoint x: 500, startPoint y: 134, endPoint x: 394, endPoint y: 127, distance: 106.1
click at [394, 128] on div "[PERSON_NAME] Paid [PERSON_NAME] - [EMAIL_ADDRESS][DOMAIN_NAME] Medical Care Mo…" at bounding box center [502, 130] width 396 height 38
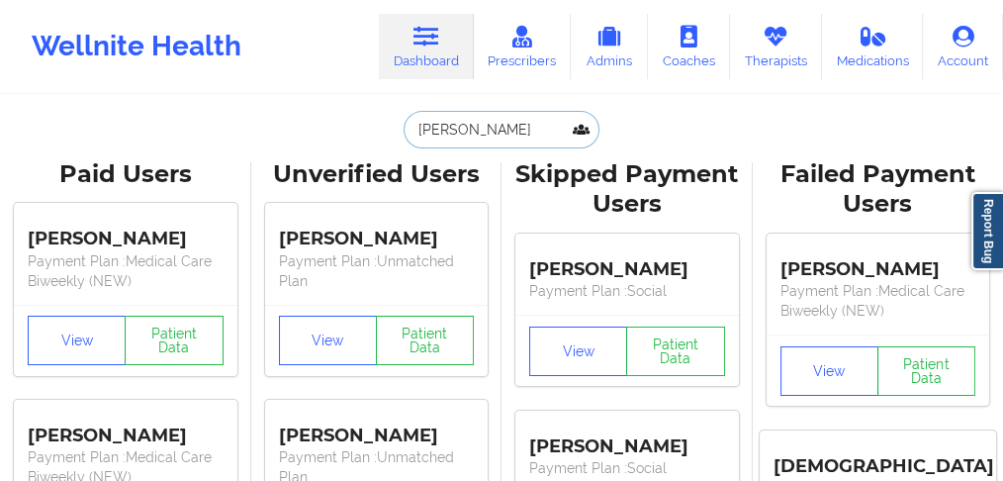
paste input "[EMAIL_ADDRESS][DOMAIN_NAME]"
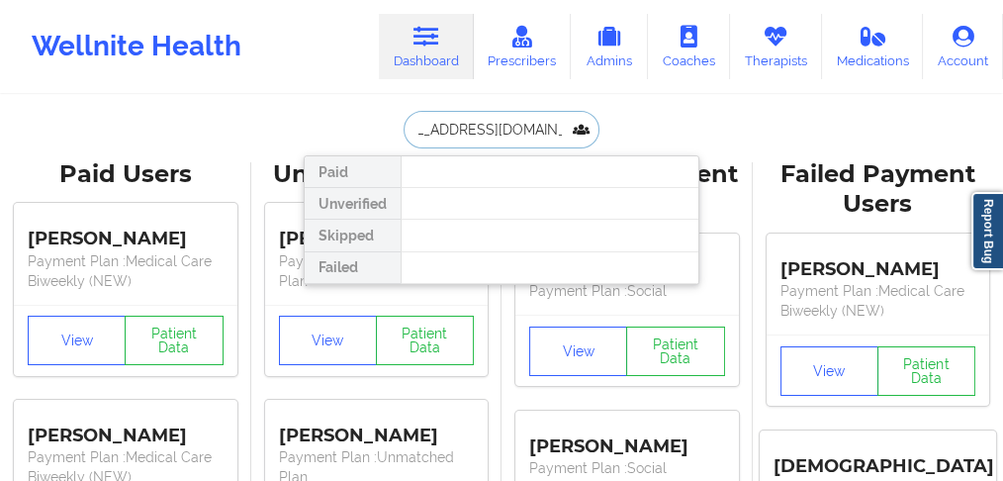
scroll to position [0, 0]
drag, startPoint x: 389, startPoint y: 126, endPoint x: 318, endPoint y: 120, distance: 71.5
click at [318, 120] on div "[EMAIL_ADDRESS][DOMAIN_NAME] Paid Unverified Skipped Failed" at bounding box center [502, 130] width 396 height 38
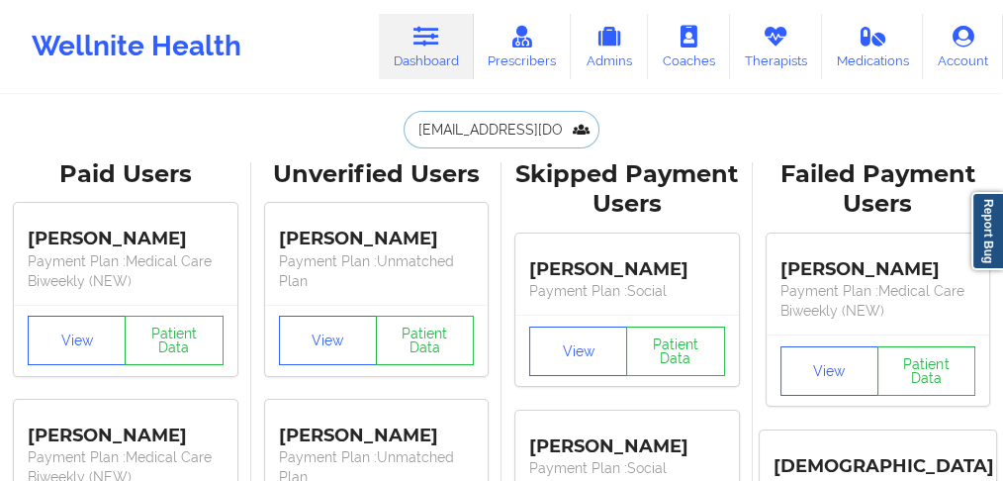
click at [433, 133] on input "[EMAIL_ADDRESS][DOMAIN_NAME]" at bounding box center [502, 130] width 196 height 38
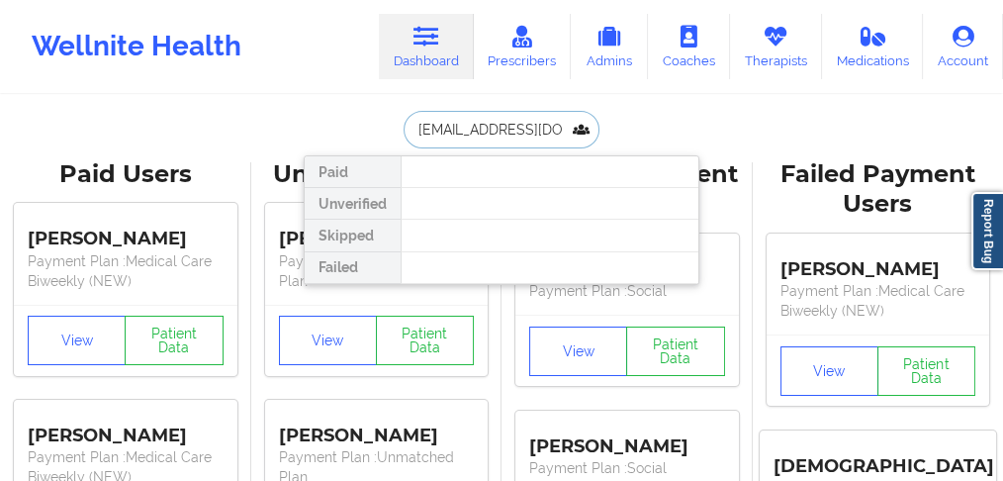
click at [433, 133] on input "[EMAIL_ADDRESS][DOMAIN_NAME]" at bounding box center [502, 130] width 196 height 38
drag, startPoint x: 439, startPoint y: 128, endPoint x: 253, endPoint y: 113, distance: 186.6
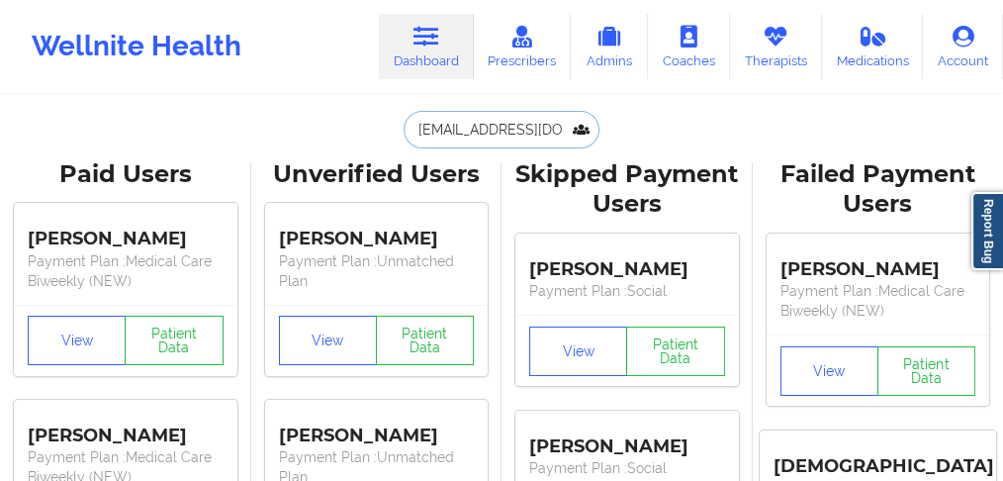
click at [523, 136] on input "[EMAIL_ADDRESS][DOMAIN_NAME]" at bounding box center [502, 130] width 196 height 38
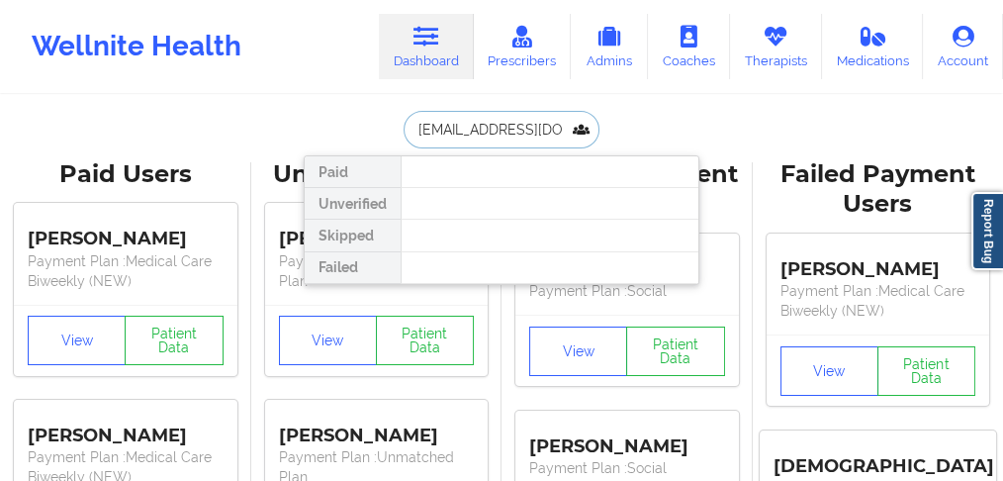
click at [523, 136] on input "[EMAIL_ADDRESS][DOMAIN_NAME]" at bounding box center [502, 130] width 196 height 38
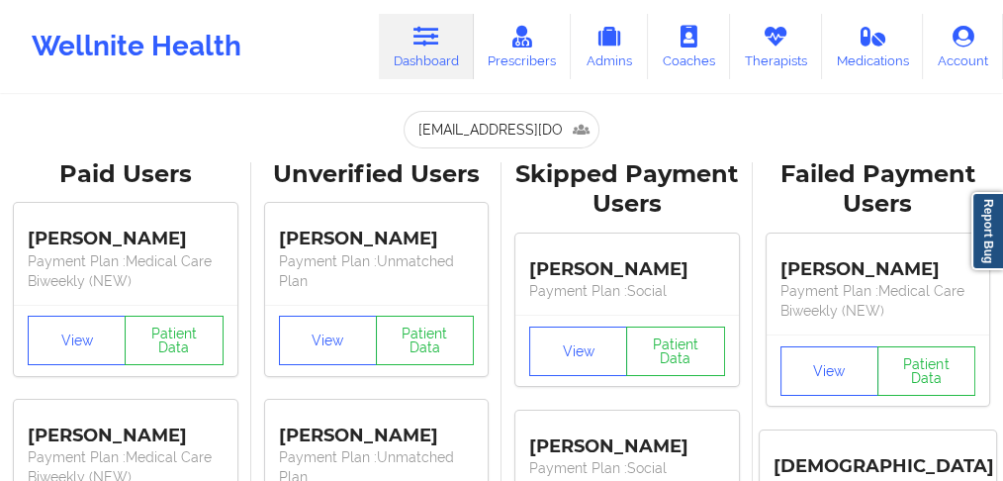
click at [444, 63] on link "Dashboard" at bounding box center [426, 46] width 95 height 65
click at [484, 131] on input "[EMAIL_ADDRESS][DOMAIN_NAME]" at bounding box center [502, 130] width 196 height 38
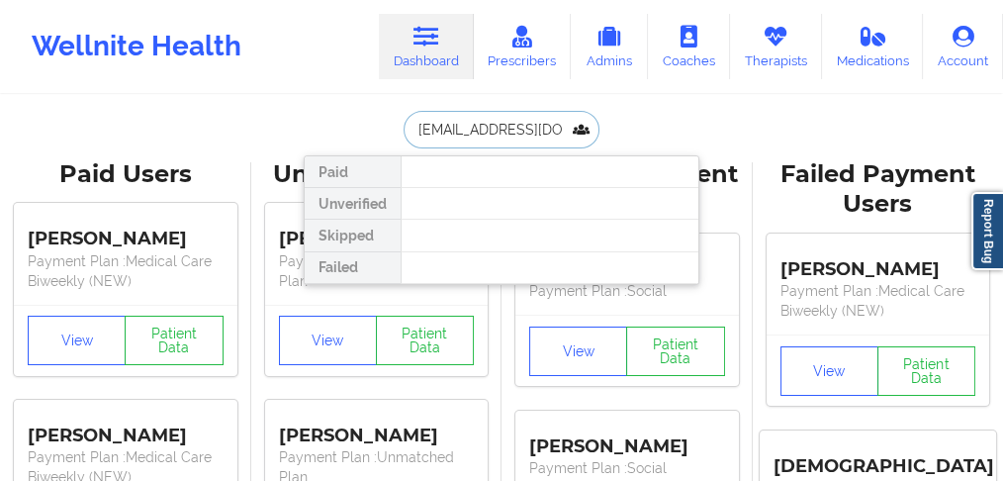
click at [484, 131] on input "[EMAIL_ADDRESS][DOMAIN_NAME]" at bounding box center [502, 130] width 196 height 38
click at [483, 128] on input "[EMAIL_ADDRESS][DOMAIN_NAME]" at bounding box center [502, 130] width 196 height 38
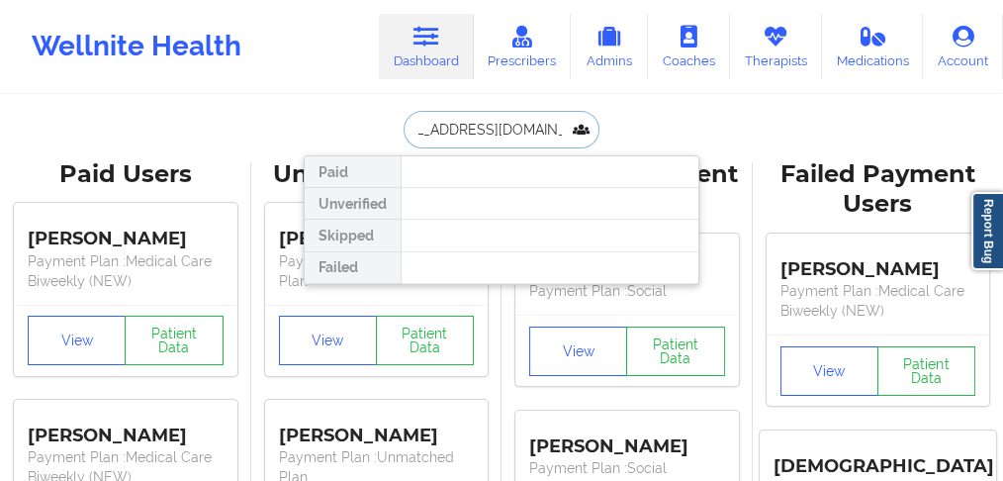
click at [483, 128] on input "[EMAIL_ADDRESS][DOMAIN_NAME]" at bounding box center [502, 130] width 196 height 38
paste input "[PHONE_NUMBER]"
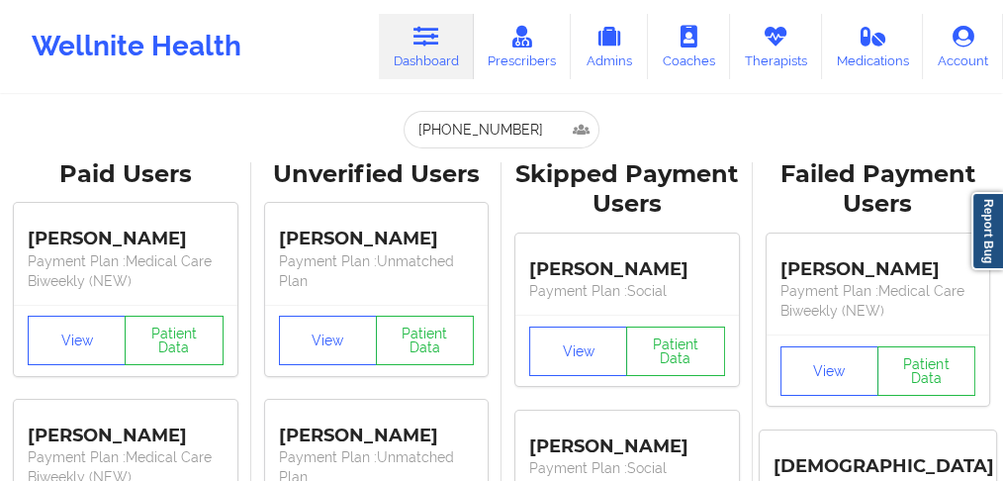
click at [322, 75] on div "Wellnite Health Dashboard Prescribers Admins Coaches Therapists Medications Acc…" at bounding box center [501, 46] width 1003 height 79
drag, startPoint x: 486, startPoint y: 135, endPoint x: 376, endPoint y: 135, distance: 109.9
click at [376, 135] on div "[PHONE_NUMBER] Paid Unverified Skipped Failed" at bounding box center [502, 130] width 396 height 38
paste input "[PERSON_NAME]"
type input "[PERSON_NAME]"
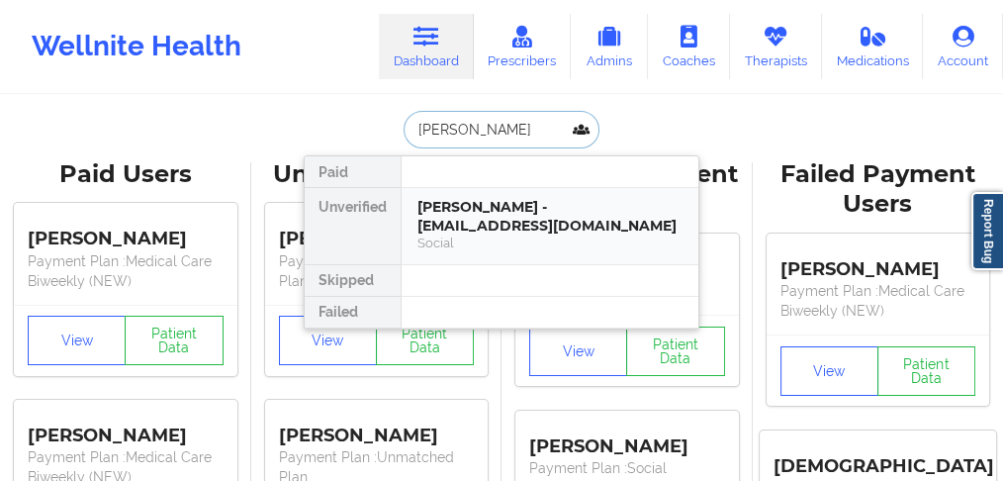
click at [509, 214] on div "[PERSON_NAME] - [EMAIL_ADDRESS][DOMAIN_NAME]" at bounding box center [550, 216] width 265 height 37
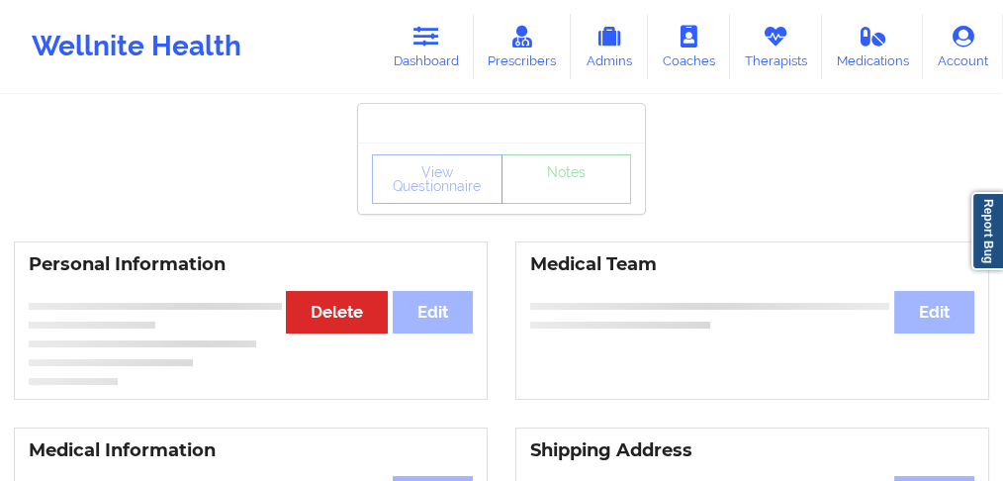
scroll to position [132, 0]
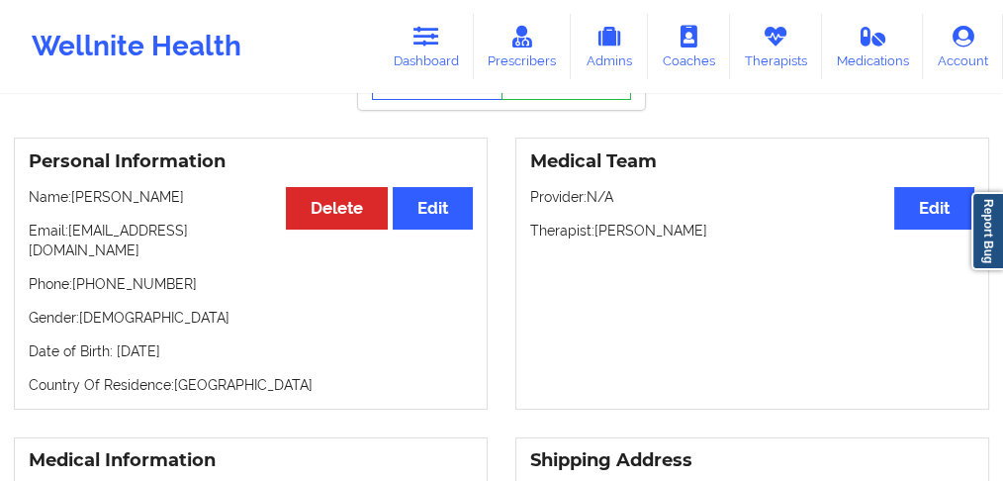
click at [132, 283] on p "Phone: [PHONE_NUMBER]" at bounding box center [251, 284] width 444 height 20
click at [437, 61] on link "Dashboard" at bounding box center [426, 46] width 95 height 65
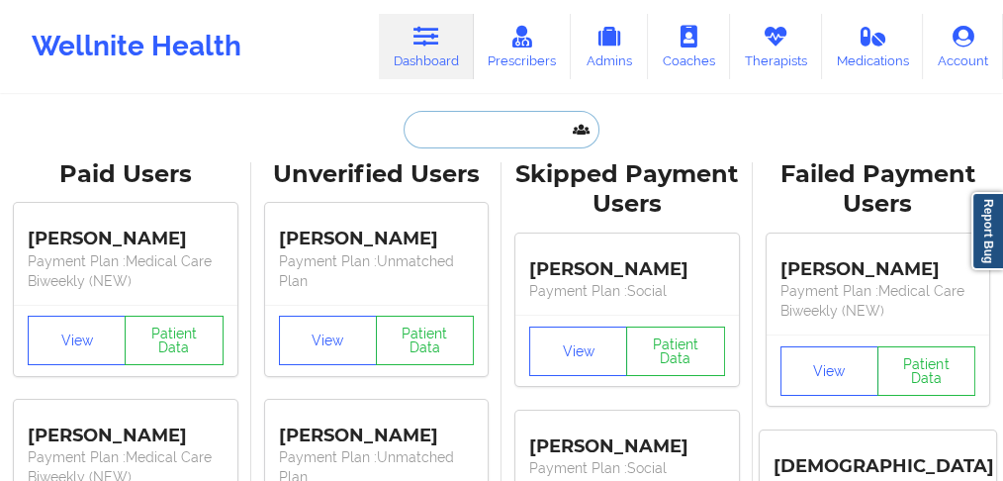
click at [433, 121] on input "text" at bounding box center [502, 130] width 196 height 38
paste input "[PERSON_NAME]"
type input "[PERSON_NAME]"
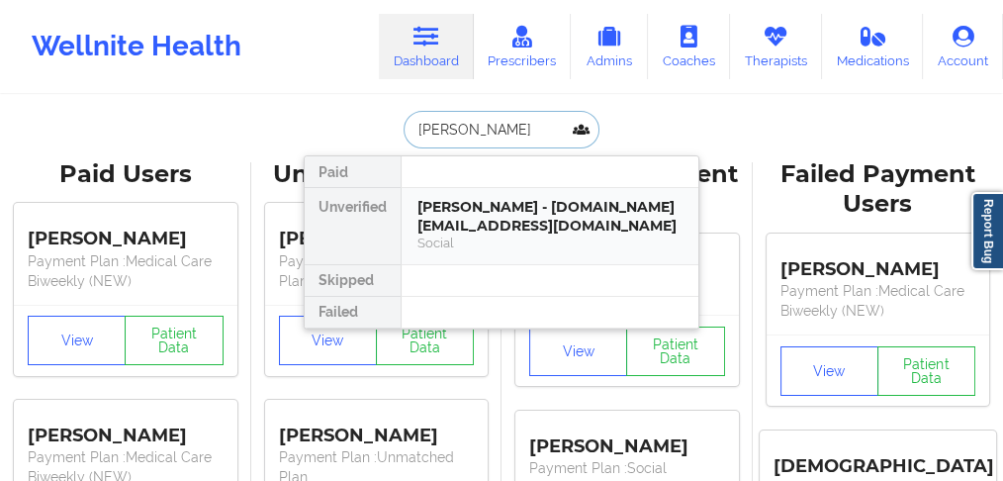
click at [449, 216] on div "[PERSON_NAME] - [DOMAIN_NAME][EMAIL_ADDRESS][DOMAIN_NAME]" at bounding box center [550, 216] width 265 height 37
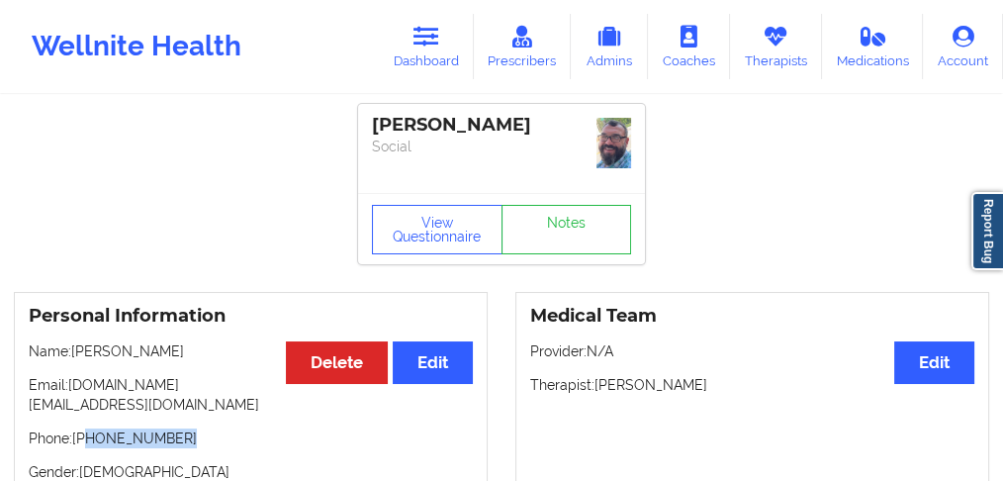
drag, startPoint x: 198, startPoint y: 398, endPoint x: 85, endPoint y: 404, distance: 113.0
click at [85, 404] on div "Personal Information Edit Delete Name: [PERSON_NAME] Email: [DOMAIN_NAME][EMAIL…" at bounding box center [251, 428] width 474 height 272
click at [161, 439] on div "Personal Information Edit Delete Name: [PERSON_NAME] Email: [DOMAIN_NAME][EMAIL…" at bounding box center [251, 428] width 474 height 272
drag, startPoint x: 188, startPoint y: 417, endPoint x: 280, endPoint y: 334, distance: 124.0
click at [80, 429] on p "Phone: [PHONE_NUMBER]" at bounding box center [251, 439] width 444 height 20
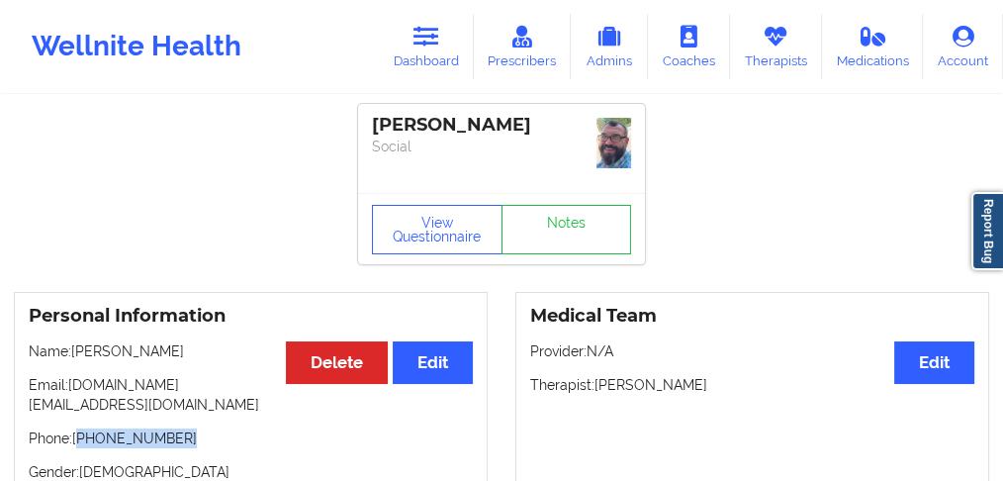
drag, startPoint x: 171, startPoint y: 354, endPoint x: 71, endPoint y: 354, distance: 100.0
click at [71, 354] on p "Name: [PERSON_NAME]" at bounding box center [251, 351] width 444 height 20
click at [421, 58] on link "Dashboard" at bounding box center [426, 46] width 95 height 65
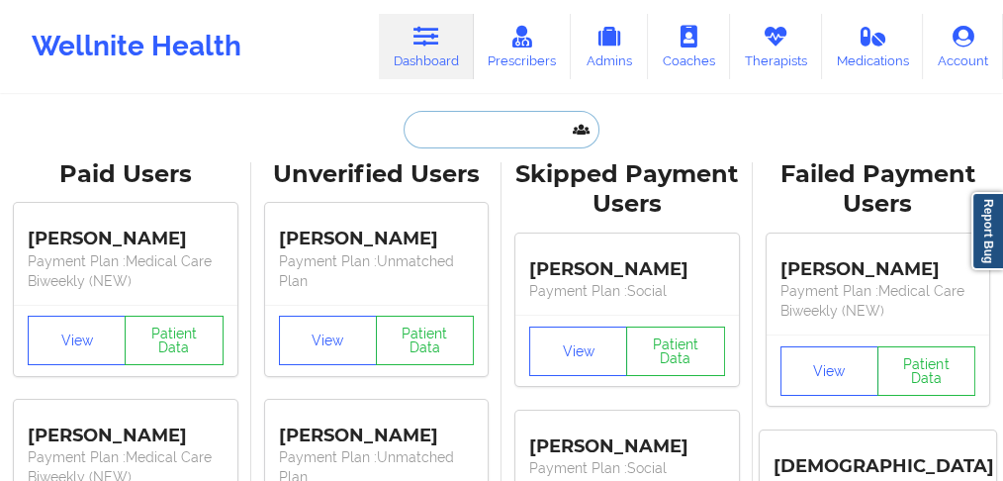
click at [466, 127] on input "text" at bounding box center [502, 130] width 196 height 38
paste input "[PERSON_NAME]"
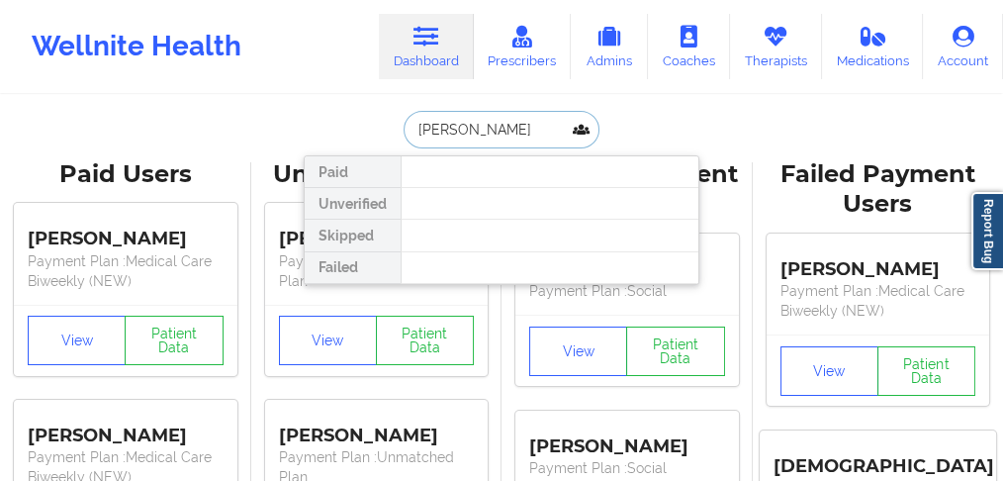
drag, startPoint x: 458, startPoint y: 130, endPoint x: 350, endPoint y: 123, distance: 108.1
click at [354, 123] on div "[PERSON_NAME] Paid Unverified Skipped Failed" at bounding box center [502, 130] width 396 height 38
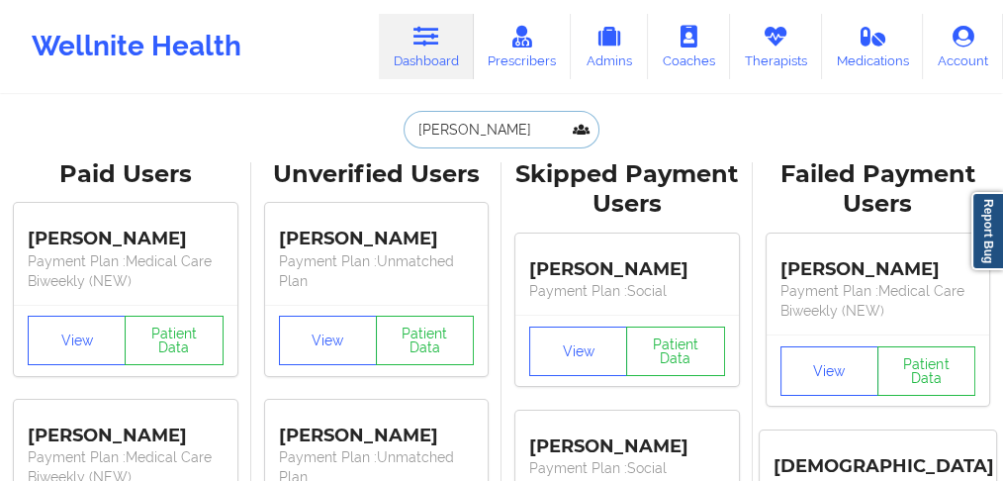
type input "Hunter"
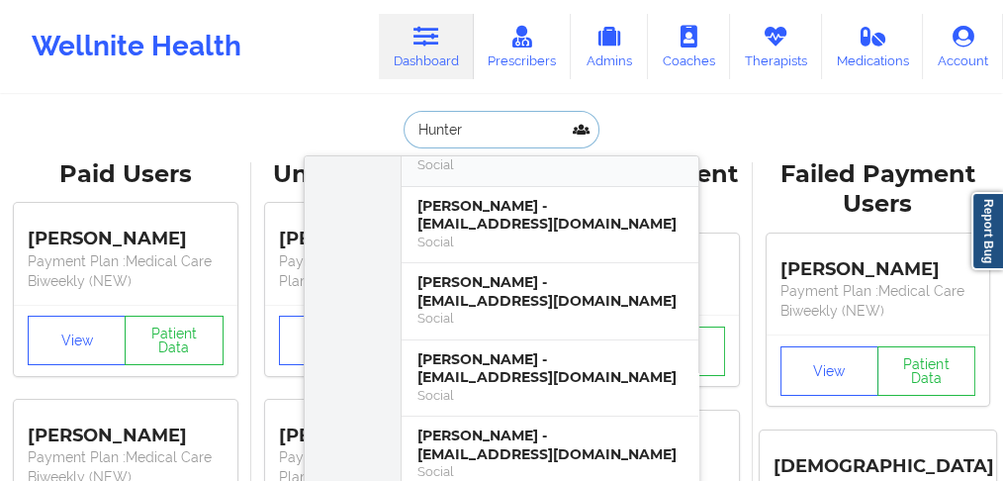
scroll to position [594, 0]
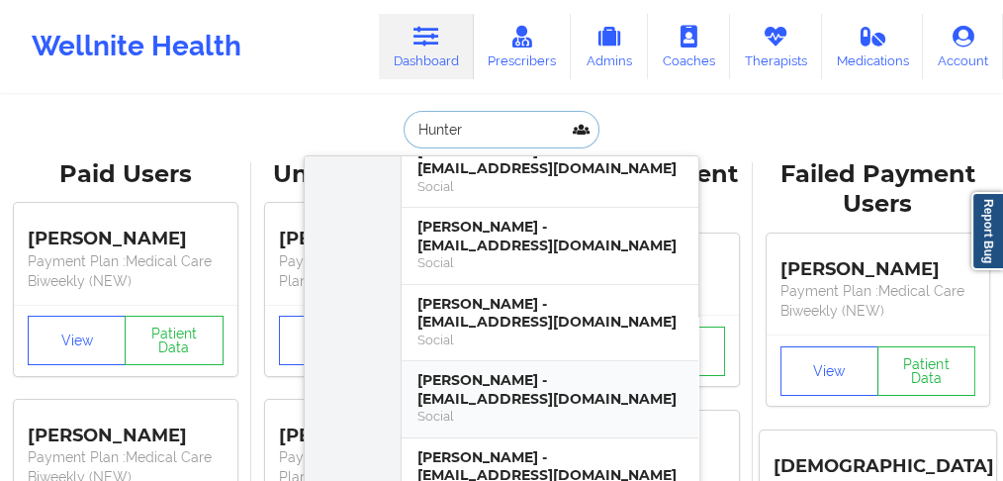
click at [488, 371] on div "[PERSON_NAME] - [EMAIL_ADDRESS][DOMAIN_NAME]" at bounding box center [550, 389] width 265 height 37
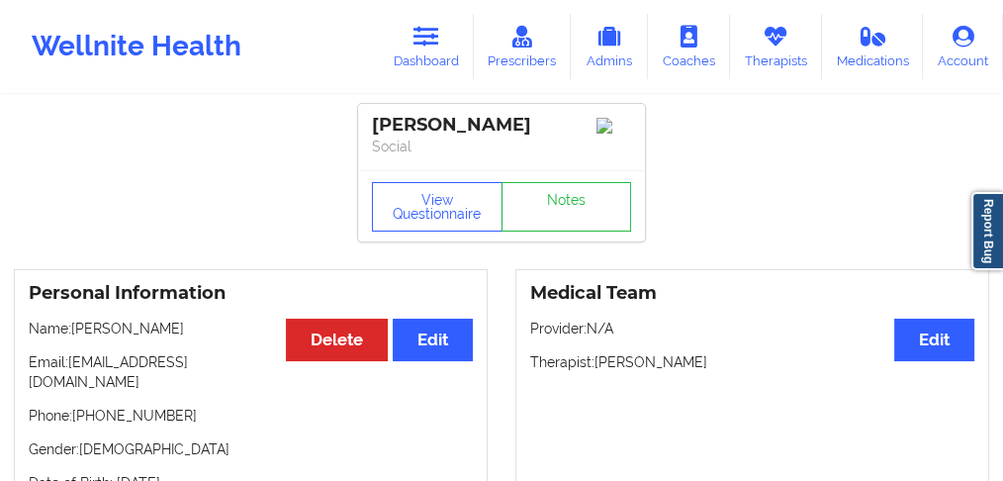
drag, startPoint x: 179, startPoint y: 333, endPoint x: 72, endPoint y: 334, distance: 106.9
click at [72, 334] on p "Name: [PERSON_NAME]" at bounding box center [251, 329] width 444 height 20
click at [563, 212] on link "Notes" at bounding box center [567, 206] width 131 height 49
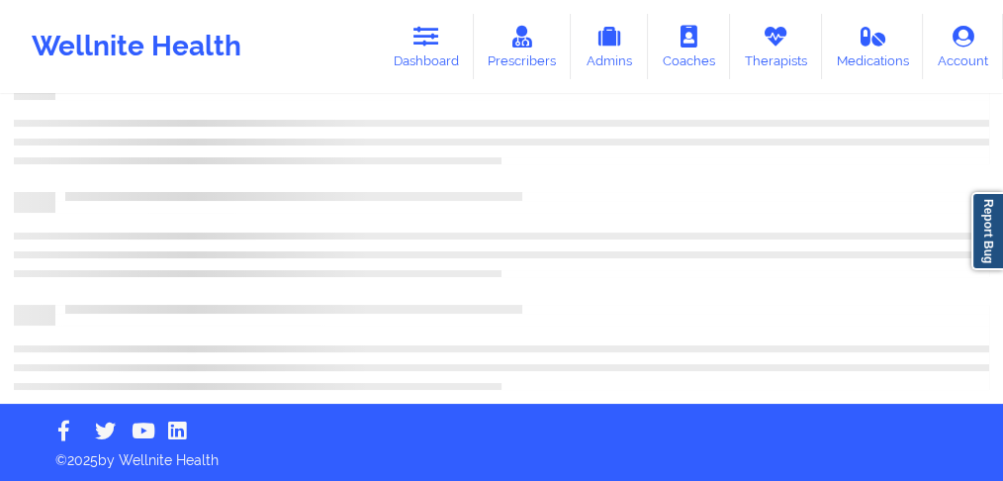
scroll to position [146, 0]
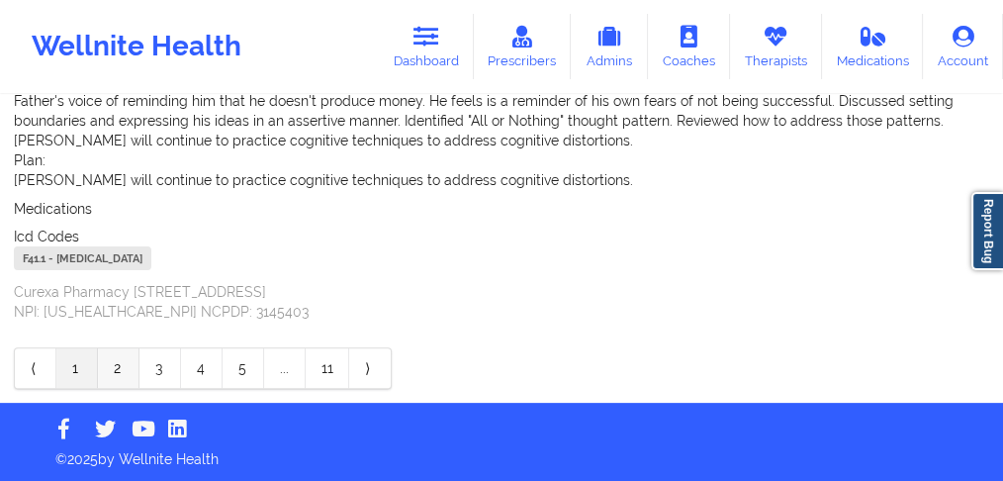
click at [107, 366] on link "2" at bounding box center [119, 368] width 42 height 40
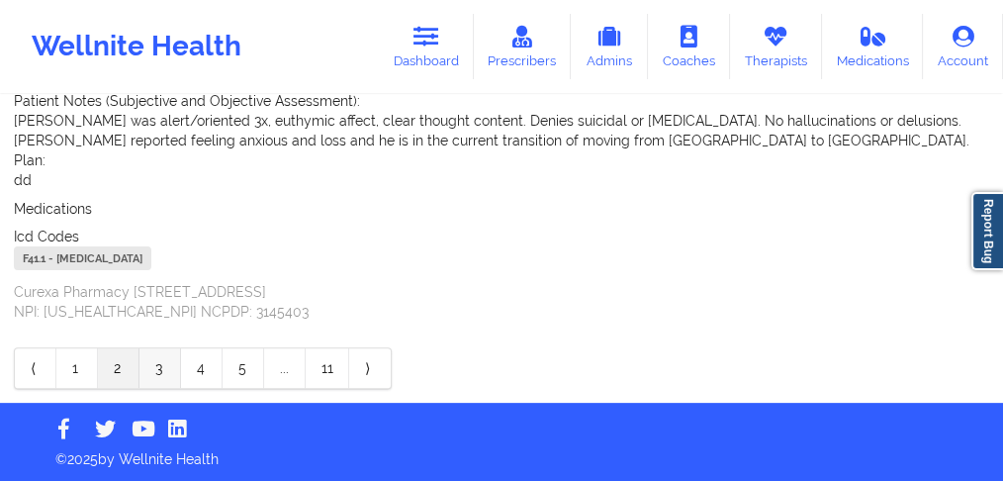
click at [156, 363] on link "3" at bounding box center [161, 368] width 42 height 40
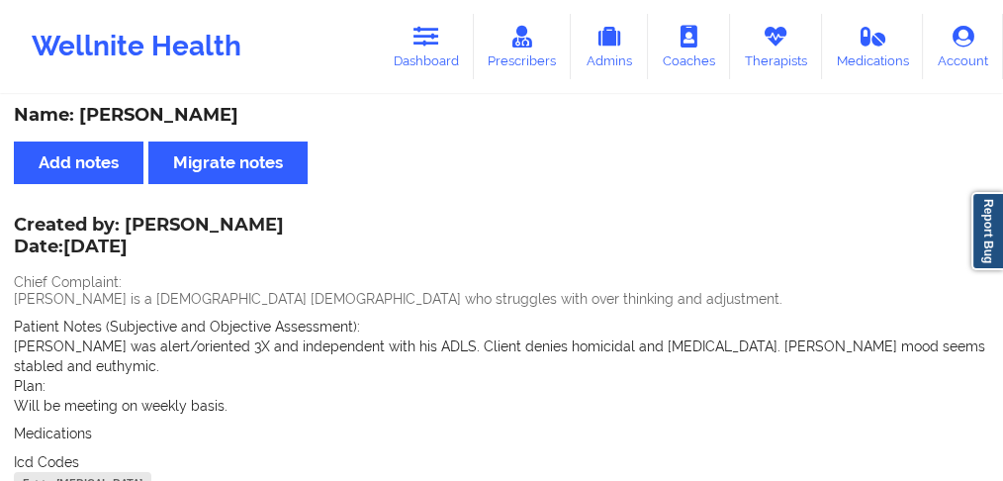
scroll to position [0, 0]
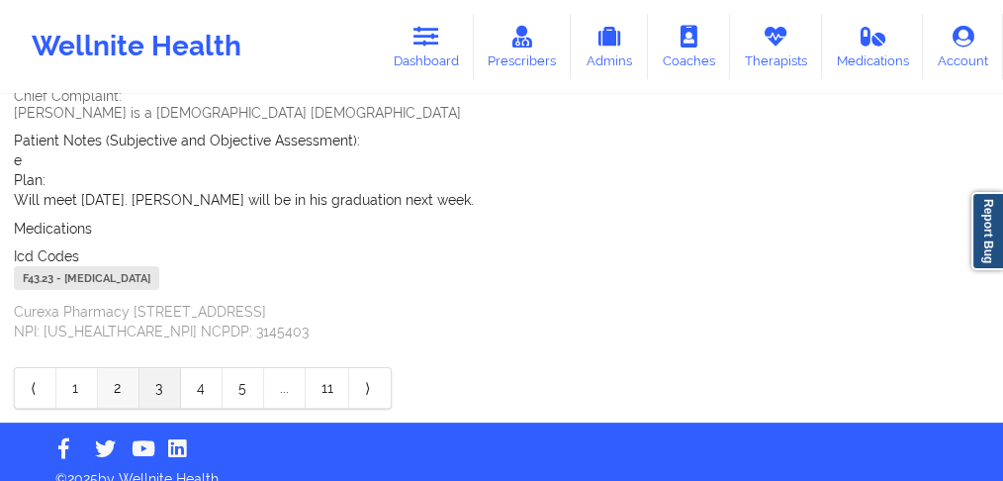
click at [113, 371] on link "2" at bounding box center [119, 388] width 42 height 40
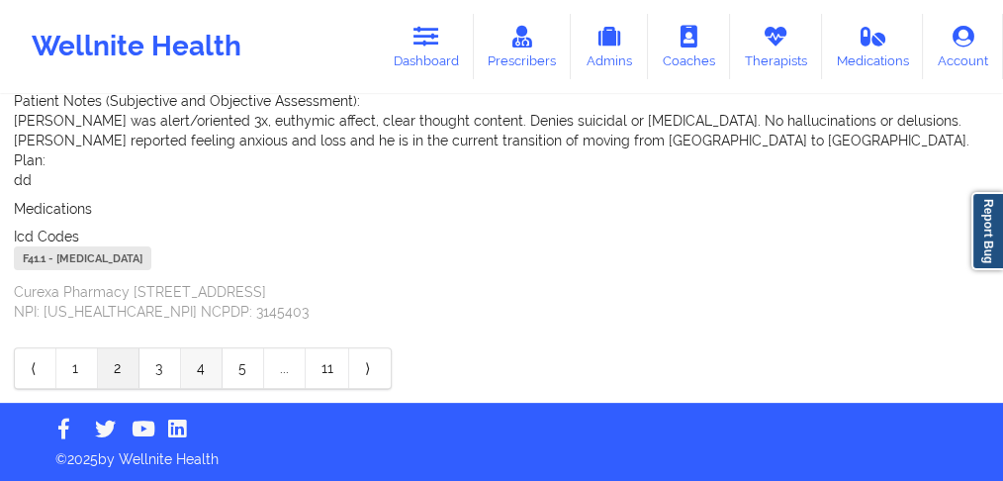
click at [204, 371] on link "4" at bounding box center [202, 368] width 42 height 40
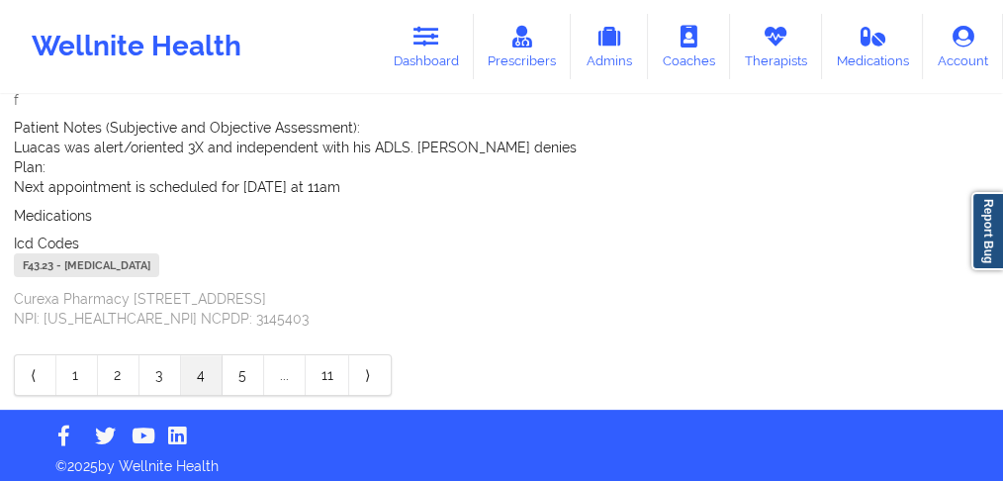
scroll to position [547, 0]
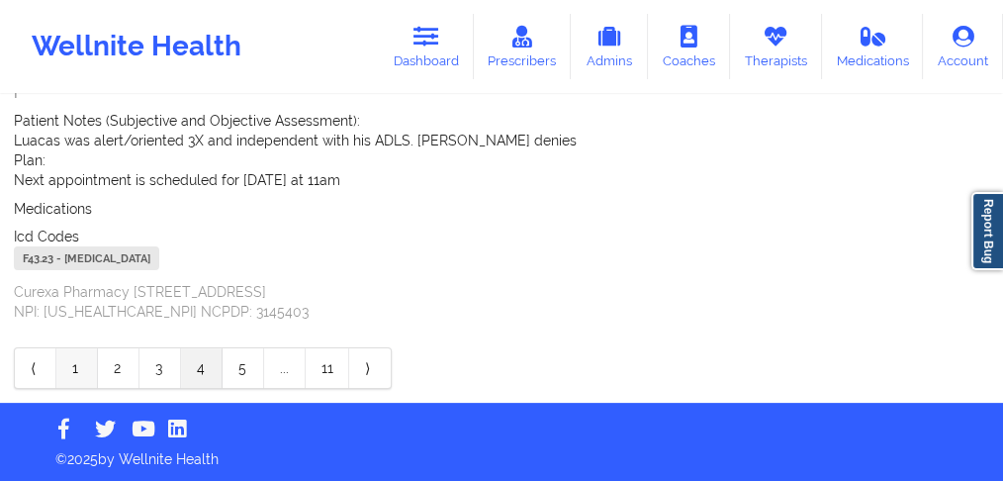
click at [72, 368] on link "1" at bounding box center [77, 368] width 42 height 40
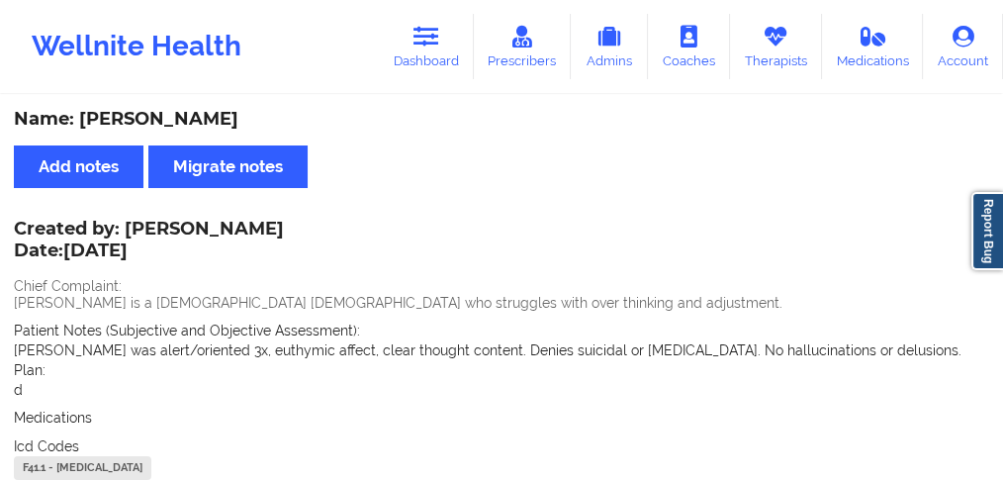
scroll to position [132, 0]
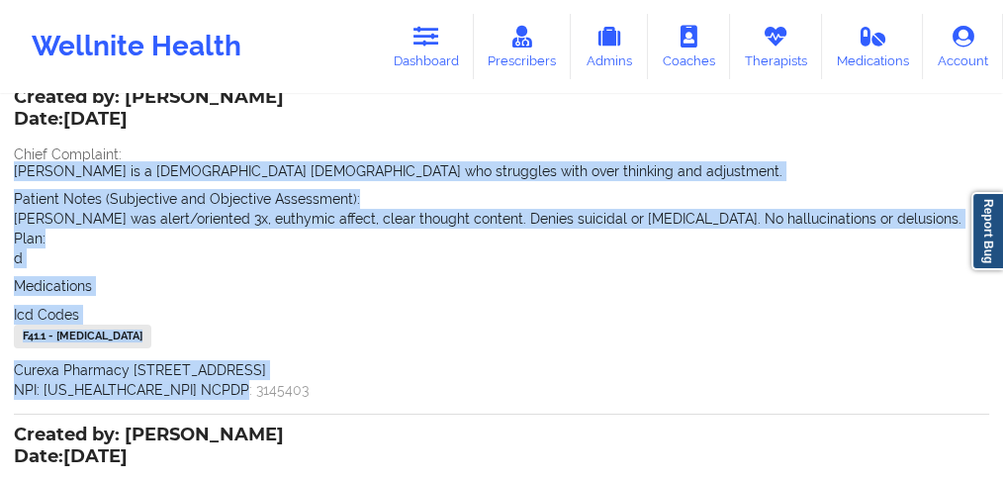
drag, startPoint x: 235, startPoint y: 397, endPoint x: 4, endPoint y: 174, distance: 320.5
click at [4, 174] on div "Name: [PERSON_NAME] Add notes Migrate notes Created by: [PERSON_NAME] Date: [DA…" at bounding box center [501, 431] width 1003 height 932
drag, startPoint x: 145, startPoint y: 122, endPoint x: 67, endPoint y: 122, distance: 78.2
click at [67, 122] on p "Date: [DATE]" at bounding box center [149, 120] width 270 height 26
click at [62, 233] on div "Plan: d" at bounding box center [502, 249] width 976 height 40
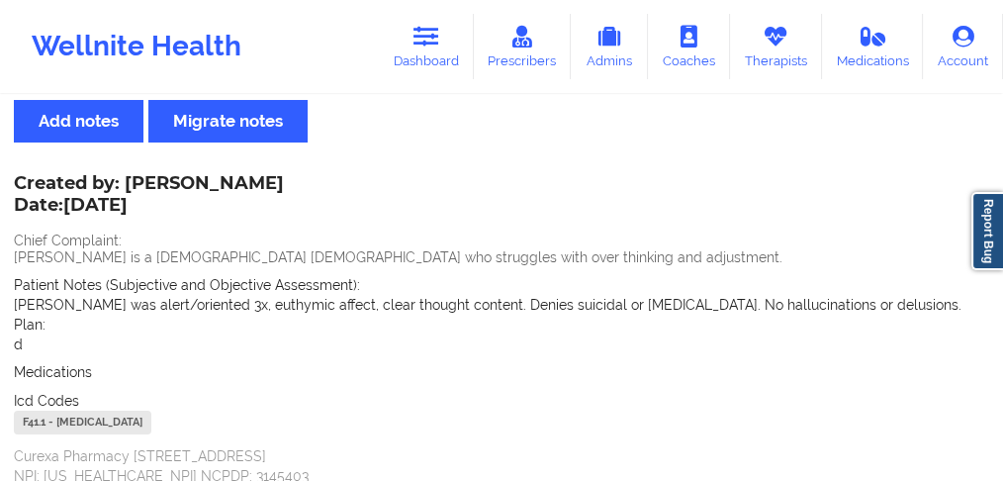
scroll to position [0, 0]
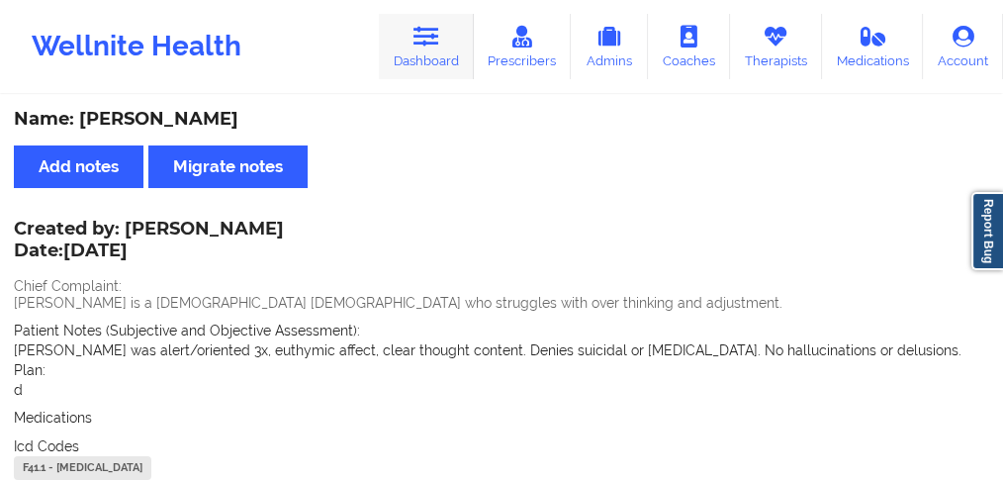
click at [434, 49] on link "Dashboard" at bounding box center [426, 46] width 95 height 65
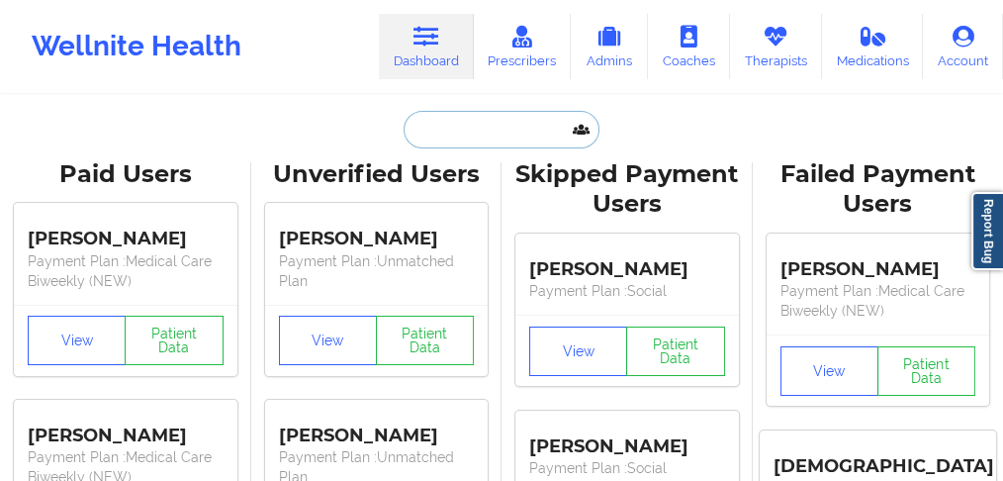
click at [415, 129] on input "text" at bounding box center [502, 130] width 196 height 38
paste input "[PERSON_NAME]"
type input "[PERSON_NAME]"
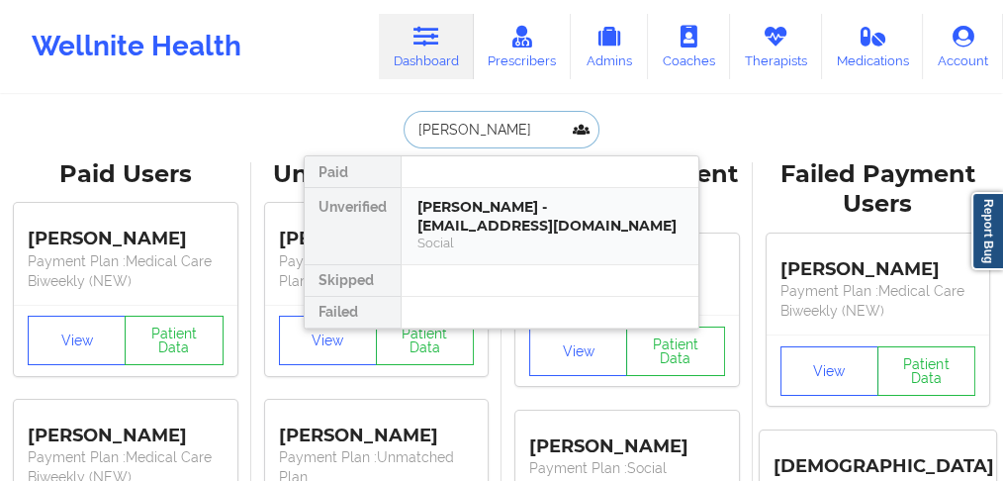
click at [485, 217] on div "[PERSON_NAME] - [EMAIL_ADDRESS][DOMAIN_NAME]" at bounding box center [550, 216] width 265 height 37
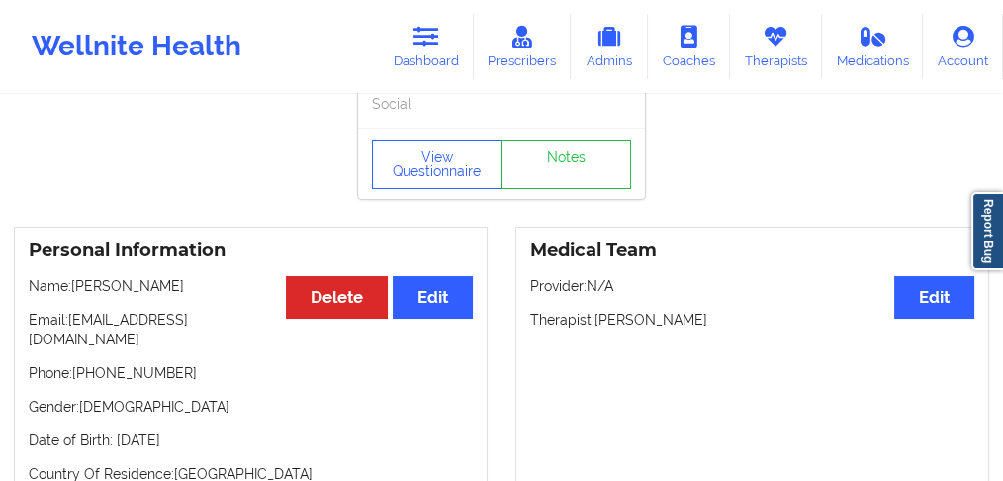
scroll to position [65, 0]
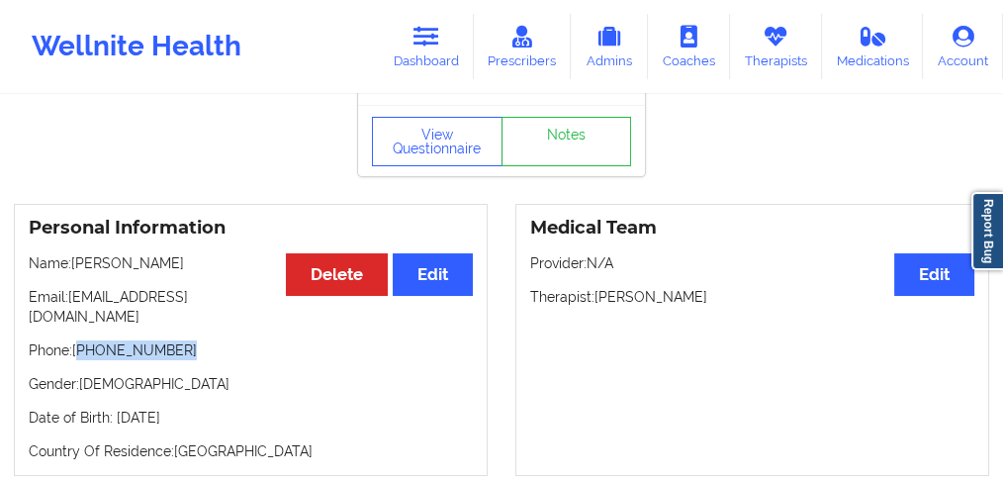
drag, startPoint x: 190, startPoint y: 334, endPoint x: 81, endPoint y: 335, distance: 108.9
click at [81, 340] on p "Phone: [PHONE_NUMBER]" at bounding box center [251, 350] width 444 height 20
drag, startPoint x: 220, startPoint y: 347, endPoint x: 210, endPoint y: 342, distance: 11.1
click at [220, 347] on div "Personal Information Edit Delete Name: [PERSON_NAME] Email: [EMAIL_ADDRESS][DOM…" at bounding box center [251, 340] width 474 height 272
drag, startPoint x: 158, startPoint y: 267, endPoint x: 163, endPoint y: 319, distance: 51.7
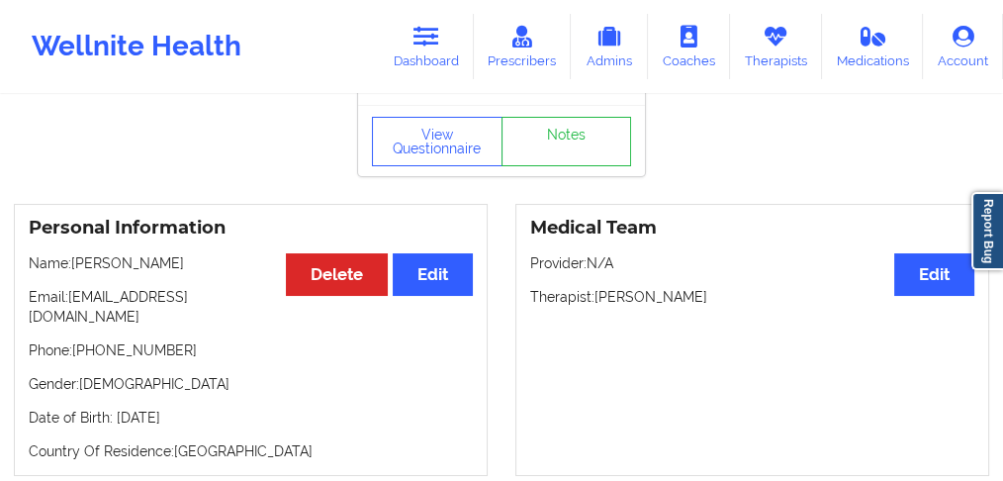
click at [138, 270] on p "Name: [PERSON_NAME]" at bounding box center [251, 263] width 444 height 20
drag, startPoint x: 190, startPoint y: 327, endPoint x: 80, endPoint y: 334, distance: 110.1
click at [80, 340] on p "Phone: [PHONE_NUMBER]" at bounding box center [251, 350] width 444 height 20
click at [438, 50] on link "Dashboard" at bounding box center [426, 46] width 95 height 65
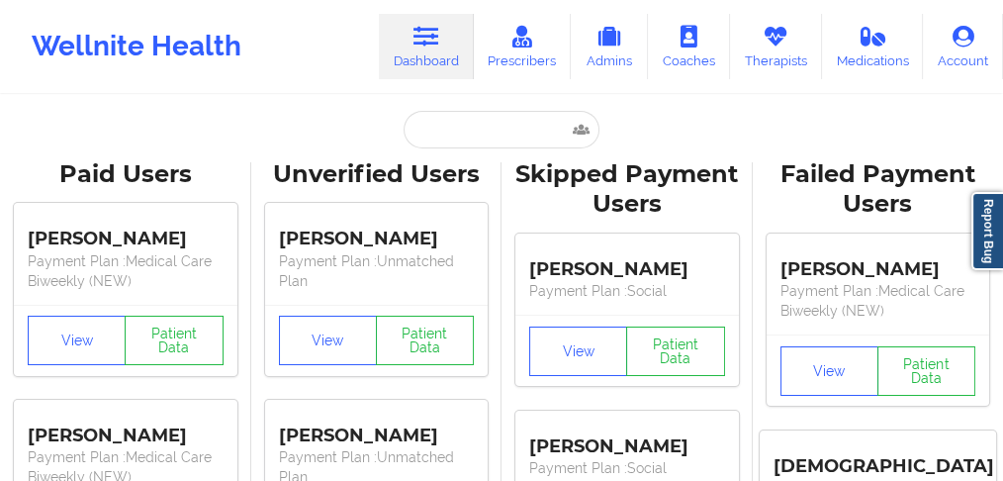
click at [450, 134] on input "text" at bounding box center [502, 130] width 196 height 38
paste input "[PERSON_NAME]"
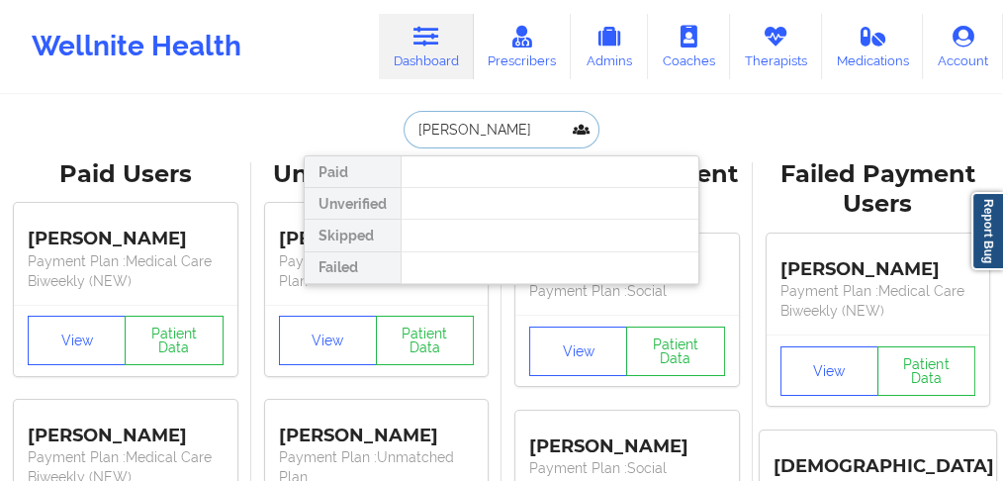
drag, startPoint x: 437, startPoint y: 125, endPoint x: 362, endPoint y: 125, distance: 75.2
click at [362, 125] on div "[PERSON_NAME] Paid Unverified Skipped Failed" at bounding box center [502, 130] width 396 height 38
type input "SHARP"
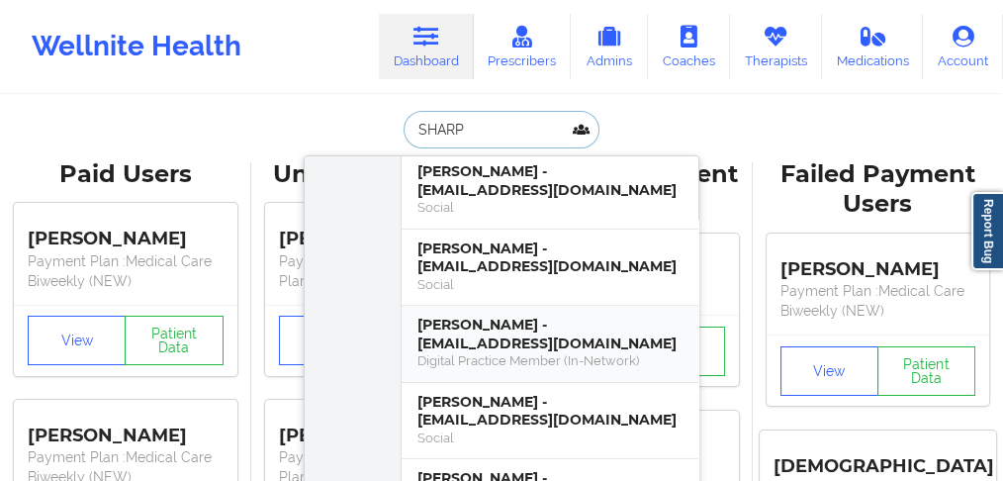
scroll to position [198, 0]
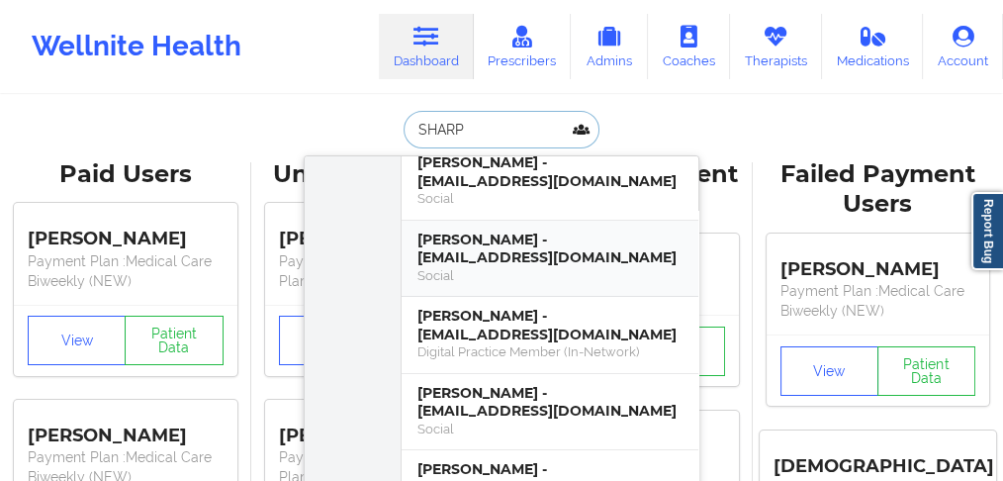
click at [481, 233] on div "[PERSON_NAME] - [EMAIL_ADDRESS][DOMAIN_NAME]" at bounding box center [550, 249] width 265 height 37
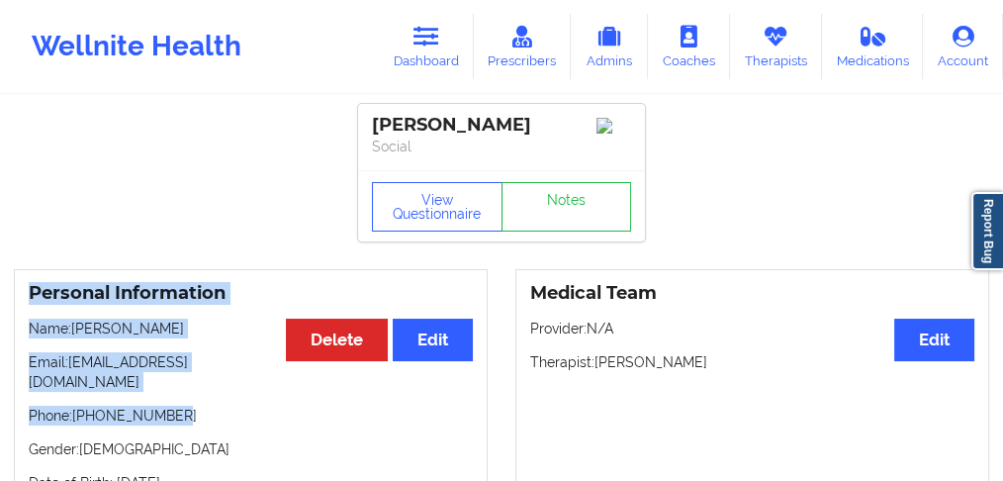
drag, startPoint x: 168, startPoint y: 404, endPoint x: 29, endPoint y: 297, distance: 175.8
click at [29, 297] on div "Personal Information Edit Delete Name: [PERSON_NAME] Email: [EMAIL_ADDRESS][DOM…" at bounding box center [251, 405] width 474 height 272
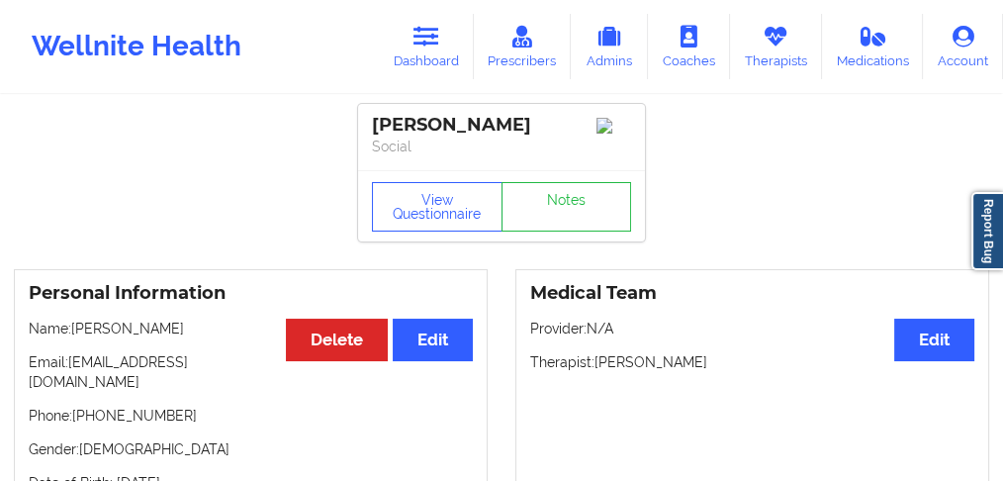
click at [216, 406] on p "Phone: [PHONE_NUMBER]" at bounding box center [251, 416] width 444 height 20
drag, startPoint x: 170, startPoint y: 401, endPoint x: 80, endPoint y: 396, distance: 90.2
click at [80, 406] on p "Phone: [PHONE_NUMBER]" at bounding box center [251, 416] width 444 height 20
click at [181, 410] on p "Phone: [PHONE_NUMBER]" at bounding box center [251, 416] width 444 height 20
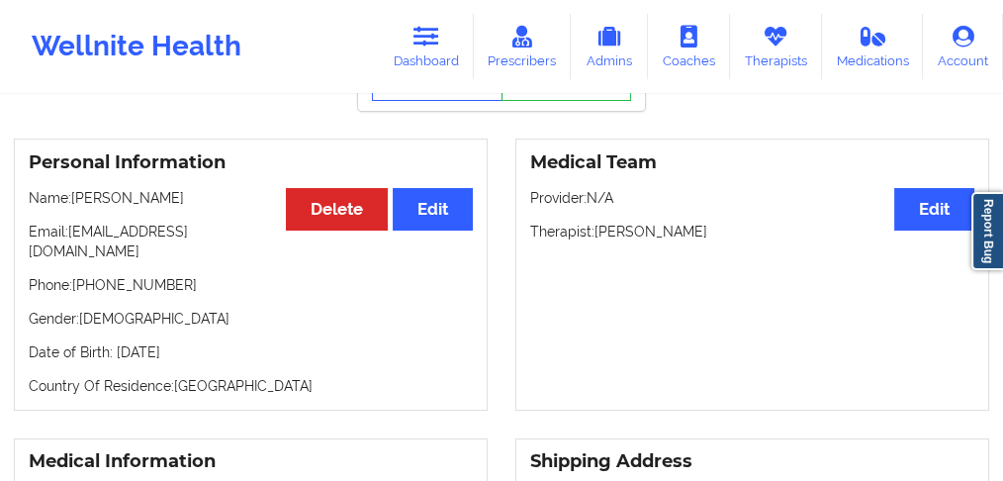
scroll to position [132, 0]
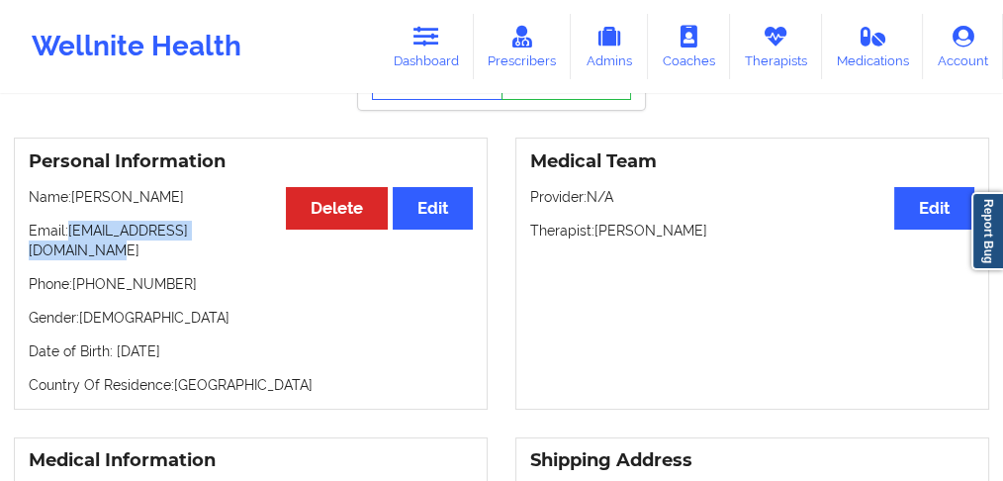
drag, startPoint x: 272, startPoint y: 239, endPoint x: 70, endPoint y: 239, distance: 201.9
click at [70, 239] on p "Email: [EMAIL_ADDRESS][DOMAIN_NAME]" at bounding box center [251, 241] width 444 height 40
